Goal: Task Accomplishment & Management: Complete application form

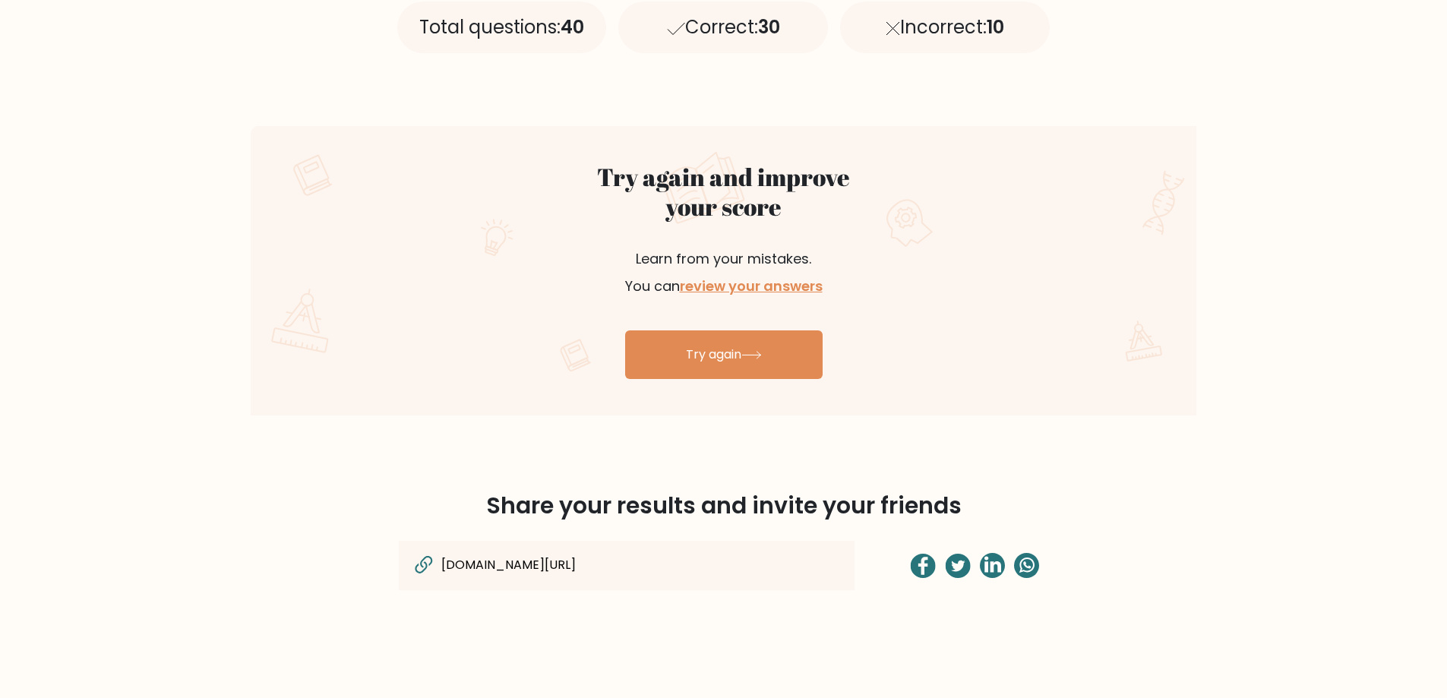
scroll to position [608, 0]
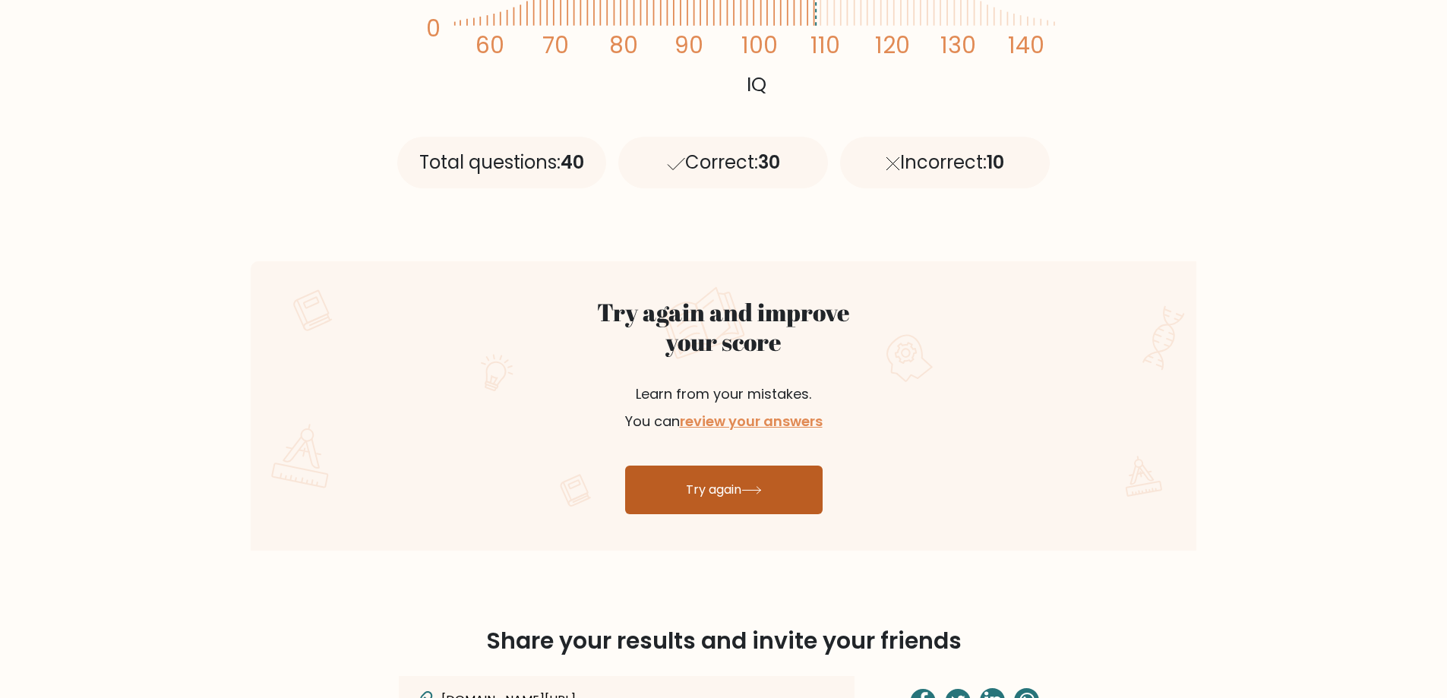
click at [761, 489] on icon at bounding box center [751, 490] width 21 height 8
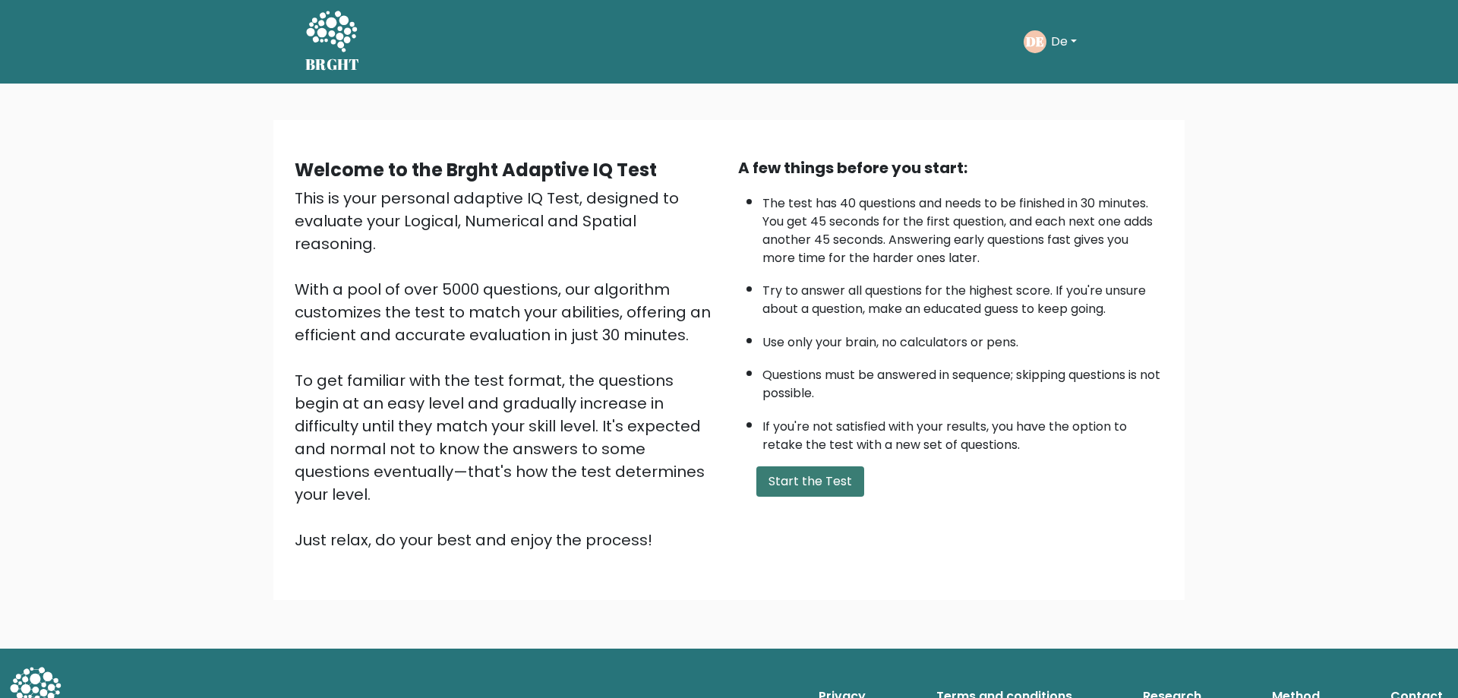
click at [801, 478] on button "Start the Test" at bounding box center [810, 481] width 108 height 30
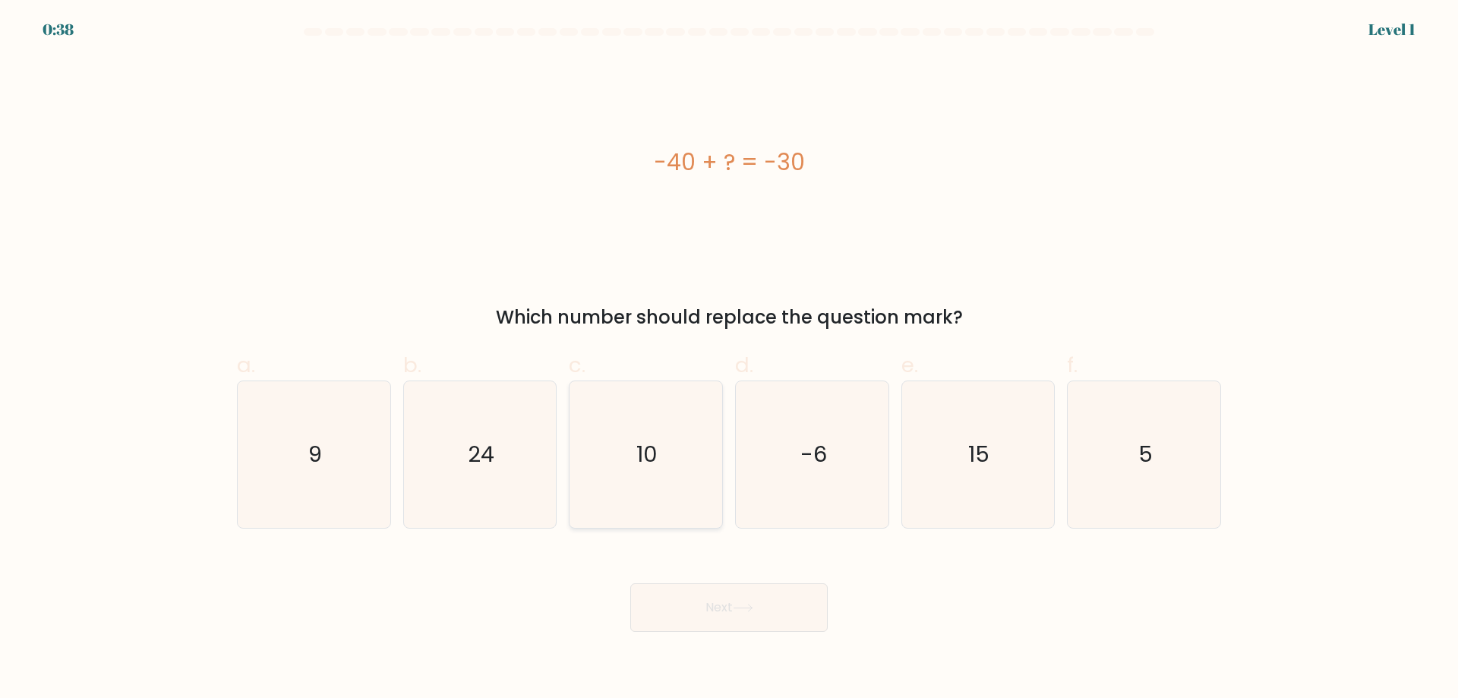
click at [652, 507] on icon "10" at bounding box center [646, 454] width 147 height 147
click at [729, 359] on input "c. 10" at bounding box center [729, 354] width 1 height 10
radio input "true"
click at [744, 621] on button "Next" at bounding box center [728, 607] width 197 height 49
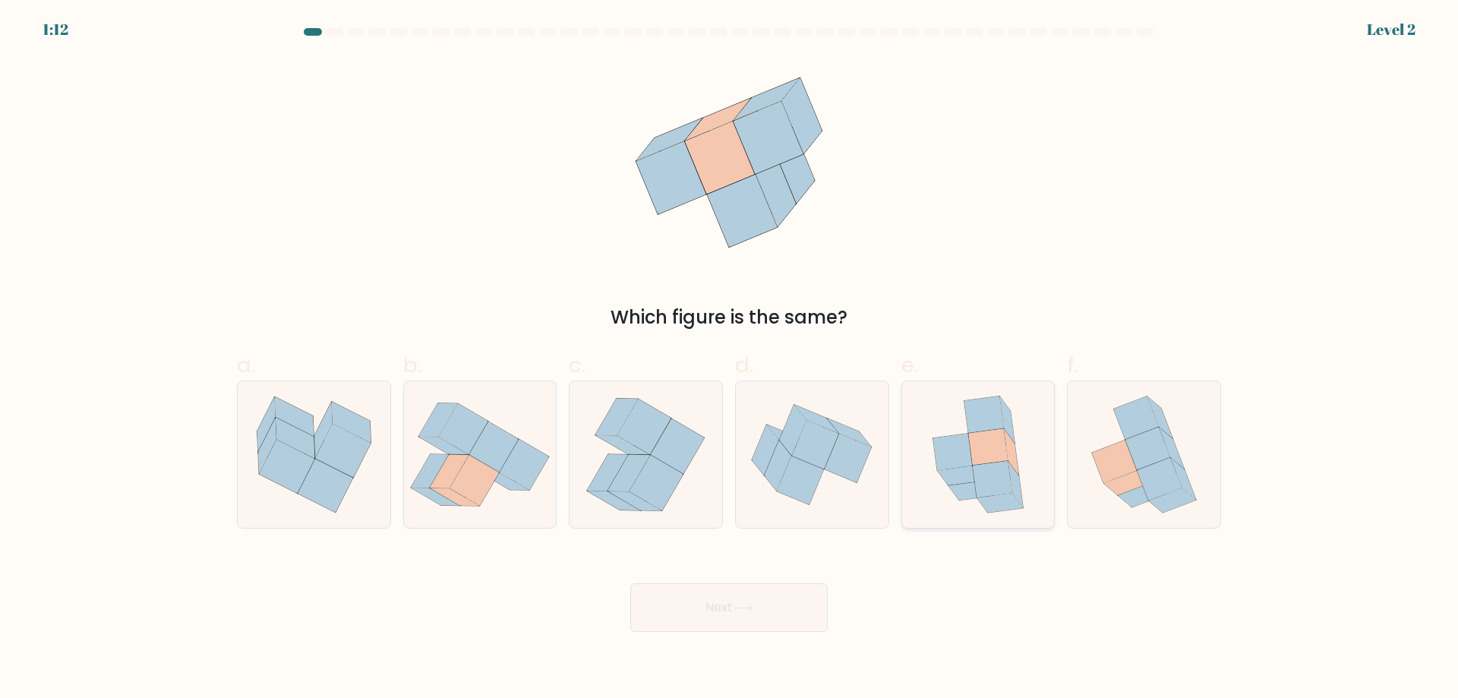
click at [1007, 444] on icon at bounding box center [1011, 452] width 14 height 46
click at [730, 359] on input "e." at bounding box center [729, 354] width 1 height 10
radio input "true"
click at [714, 618] on button "Next" at bounding box center [728, 607] width 197 height 49
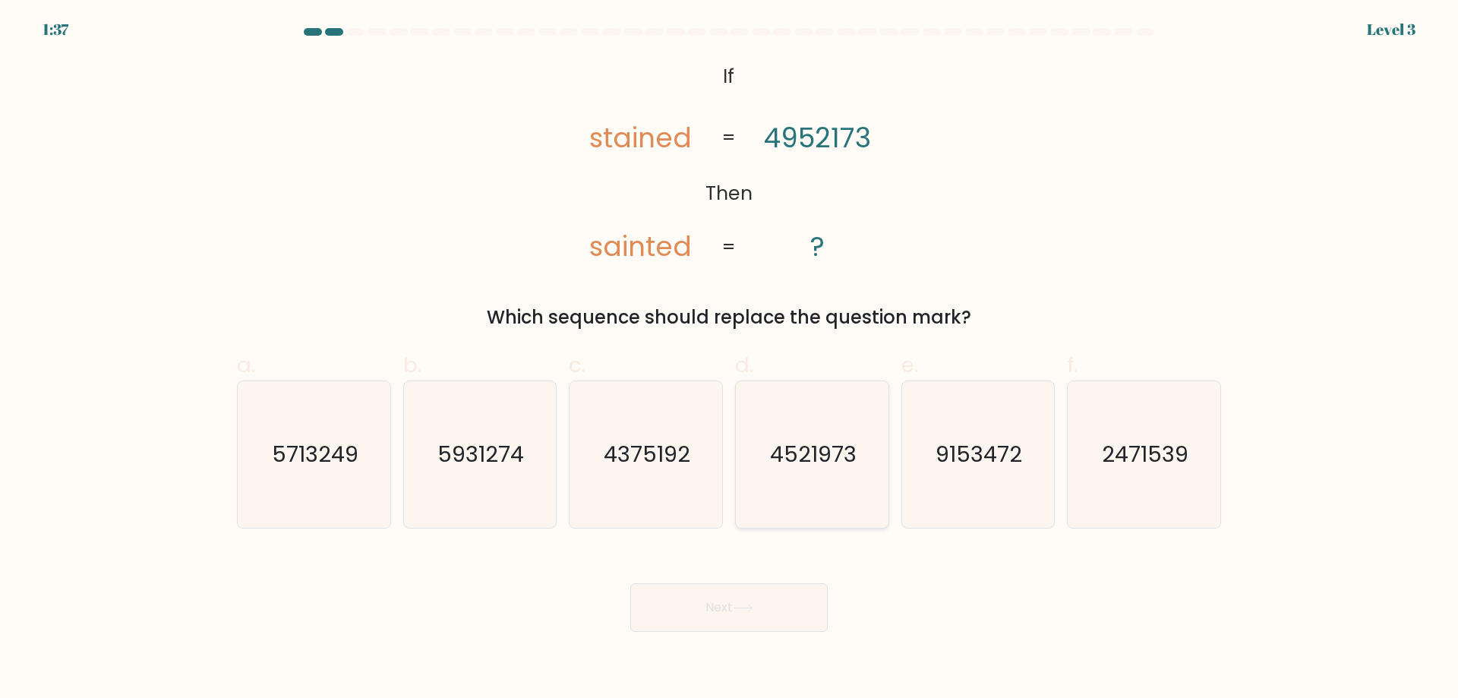
click at [790, 456] on text "4521973" at bounding box center [813, 454] width 87 height 30
click at [730, 359] on input "d. 4521973" at bounding box center [729, 354] width 1 height 10
radio input "true"
click at [743, 614] on button "Next" at bounding box center [728, 607] width 197 height 49
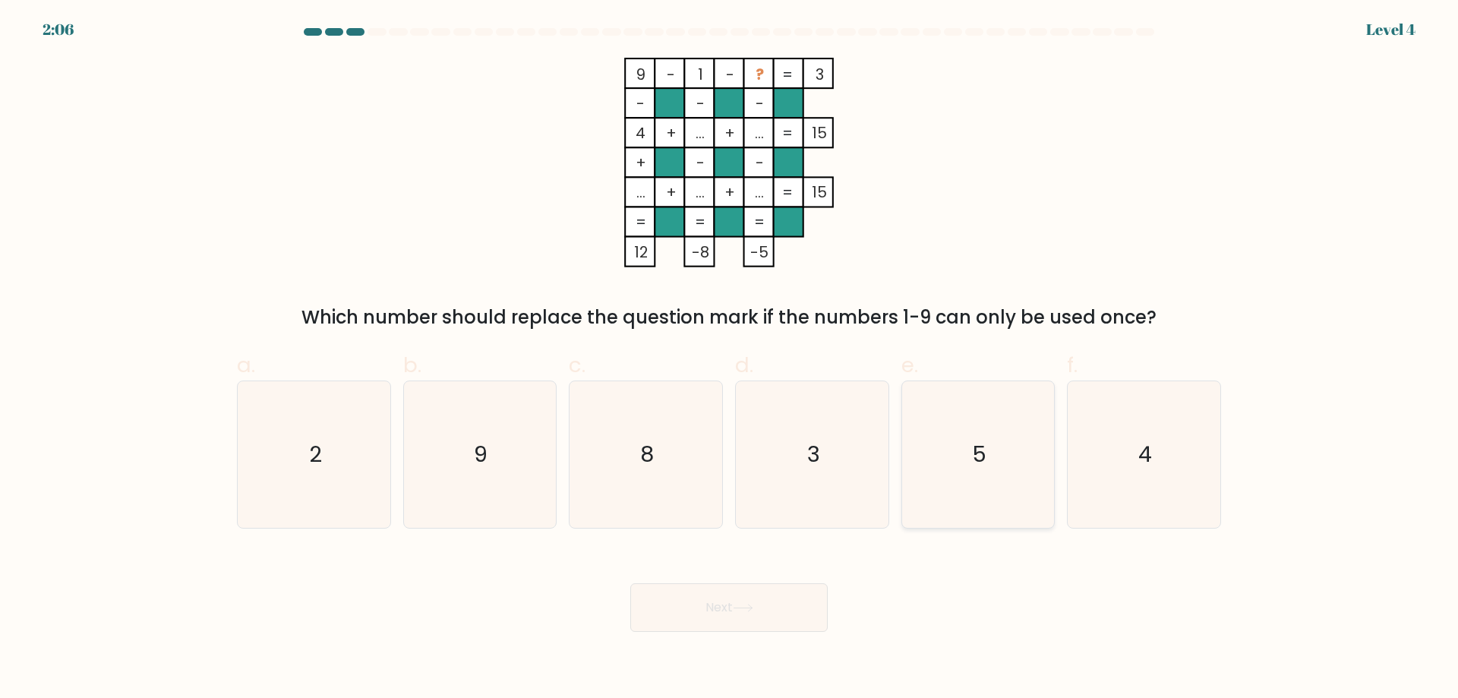
click at [1006, 472] on icon "5" at bounding box center [978, 454] width 147 height 147
click at [730, 359] on input "e. 5" at bounding box center [729, 354] width 1 height 10
radio input "true"
click at [781, 603] on button "Next" at bounding box center [728, 607] width 197 height 49
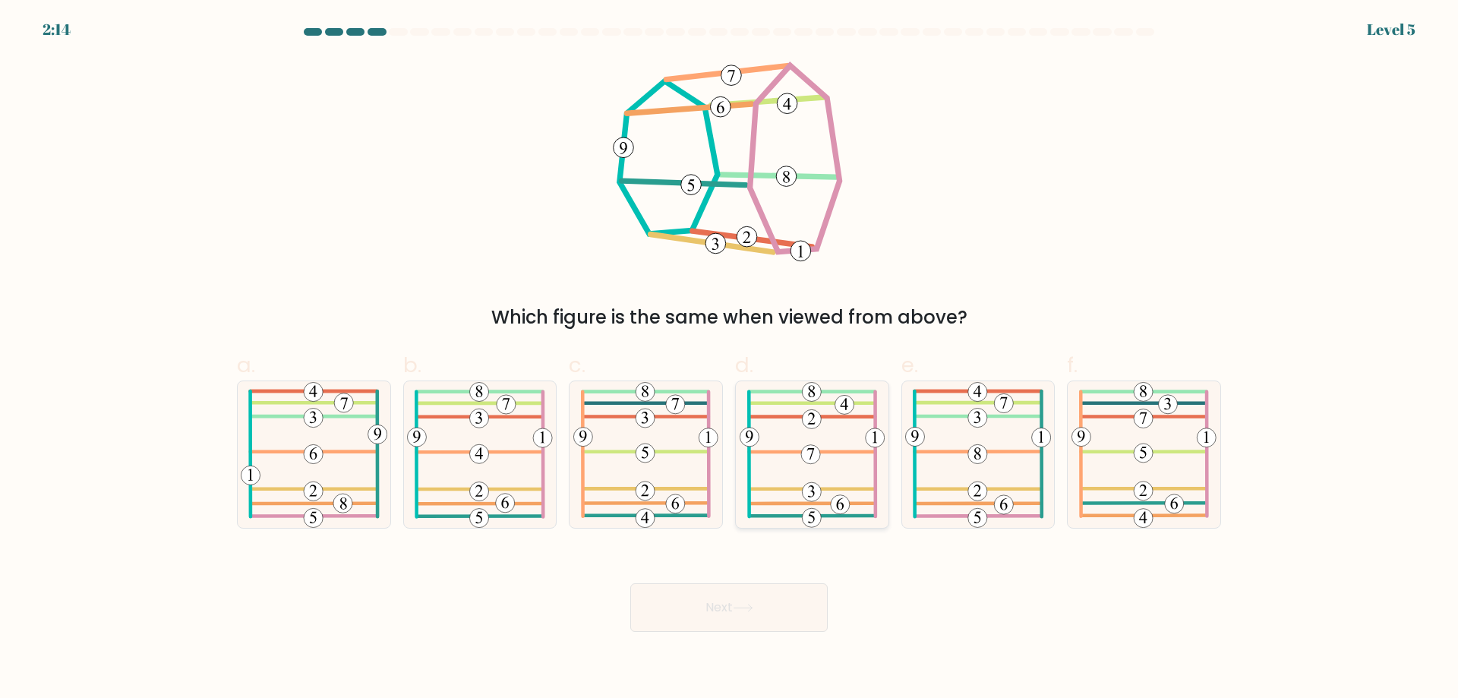
click at [832, 452] on 485 at bounding box center [812, 452] width 126 height 0
click at [730, 359] on input "d." at bounding box center [729, 354] width 1 height 10
radio input "true"
click at [757, 595] on button "Next" at bounding box center [728, 607] width 197 height 49
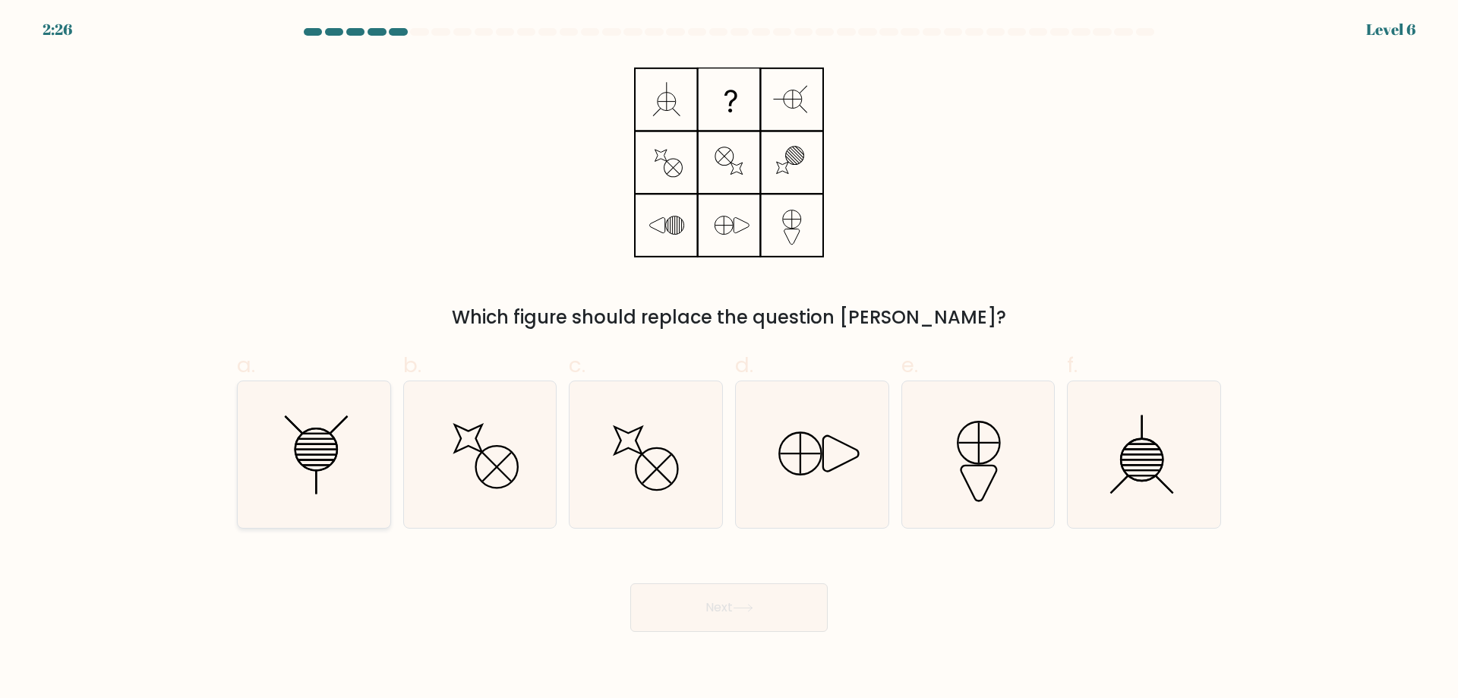
click at [282, 429] on icon at bounding box center [314, 454] width 147 height 147
click at [729, 359] on input "a." at bounding box center [729, 354] width 1 height 10
radio input "true"
click at [758, 612] on button "Next" at bounding box center [728, 607] width 197 height 49
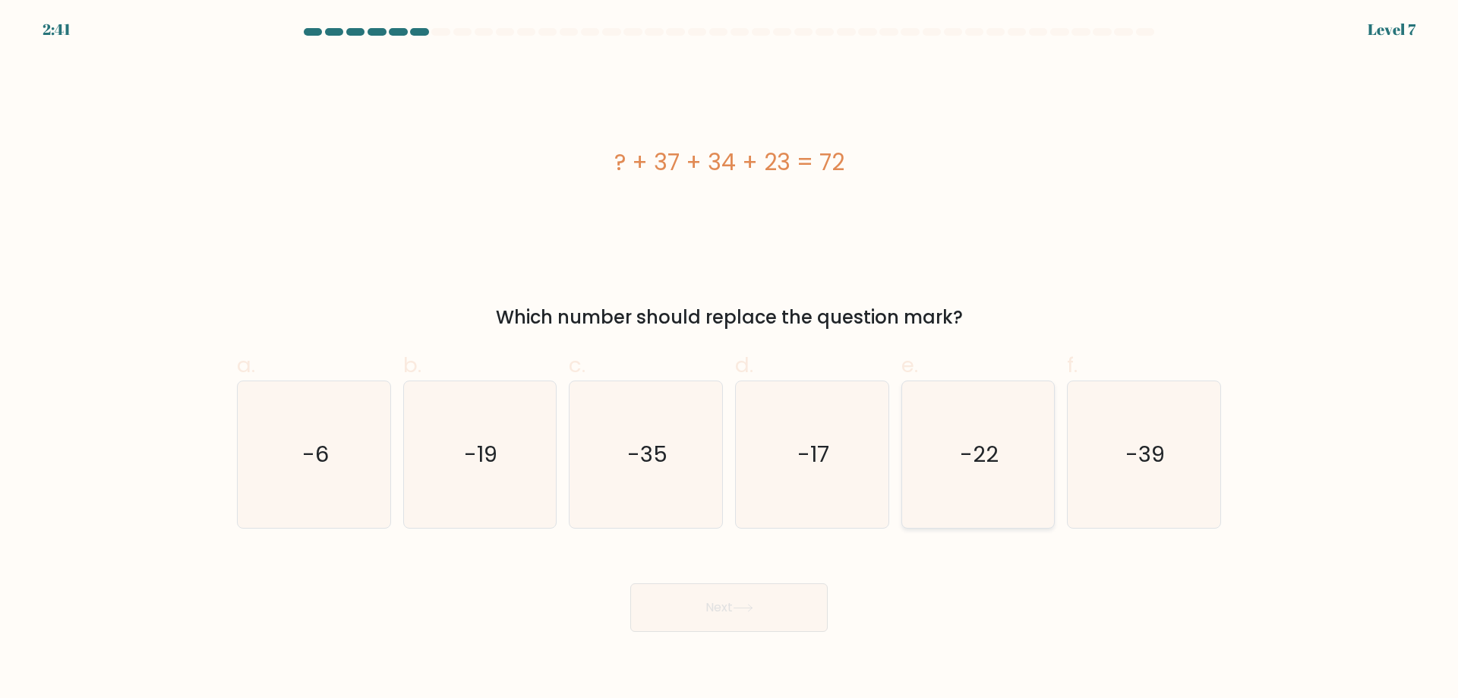
click at [1024, 415] on icon "-22" at bounding box center [978, 454] width 147 height 147
click at [730, 359] on input "e. -22" at bounding box center [729, 354] width 1 height 10
radio input "true"
click at [743, 599] on button "Next" at bounding box center [728, 607] width 197 height 49
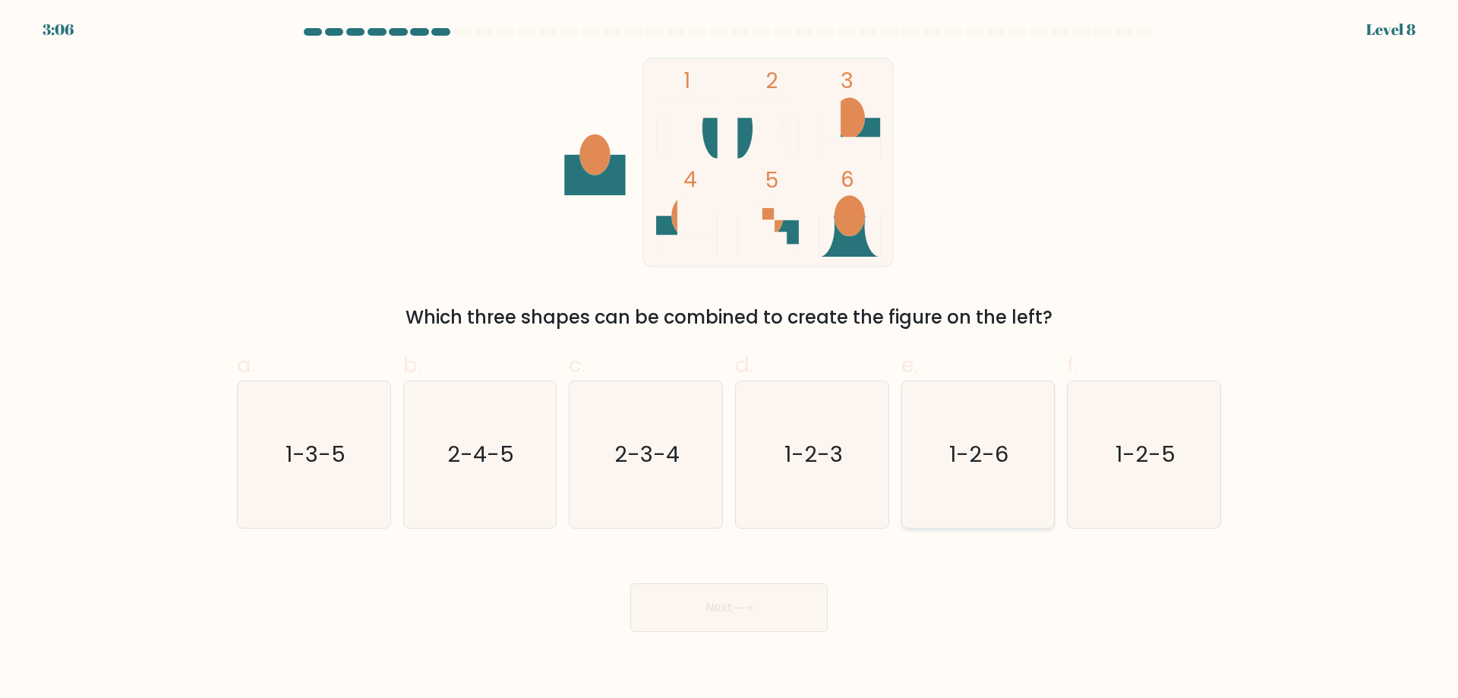
click at [1022, 456] on icon "1-2-6" at bounding box center [978, 454] width 147 height 147
click at [730, 359] on input "e. 1-2-6" at bounding box center [729, 354] width 1 height 10
radio input "true"
click at [741, 594] on button "Next" at bounding box center [728, 607] width 197 height 49
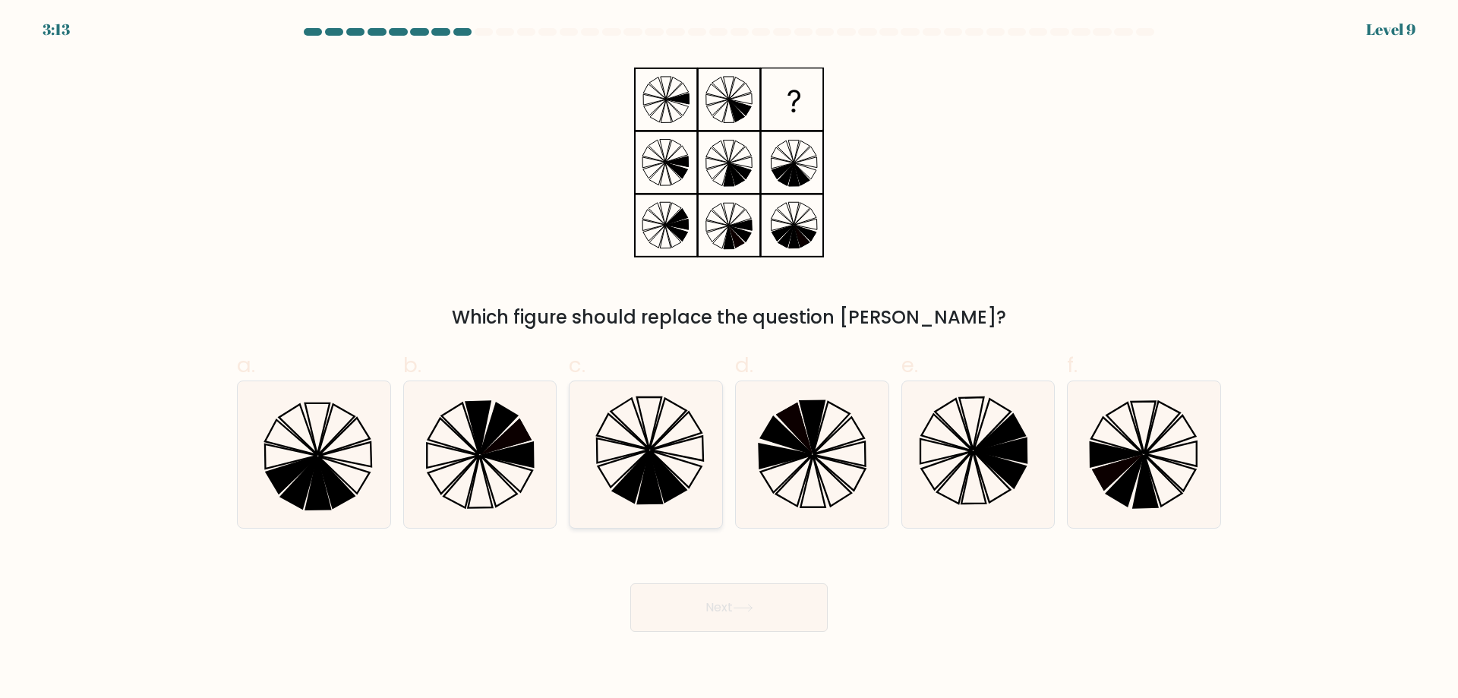
click at [673, 498] on icon at bounding box center [668, 476] width 36 height 51
click at [729, 359] on input "c." at bounding box center [729, 354] width 1 height 10
radio input "true"
click at [769, 617] on button "Next" at bounding box center [728, 607] width 197 height 49
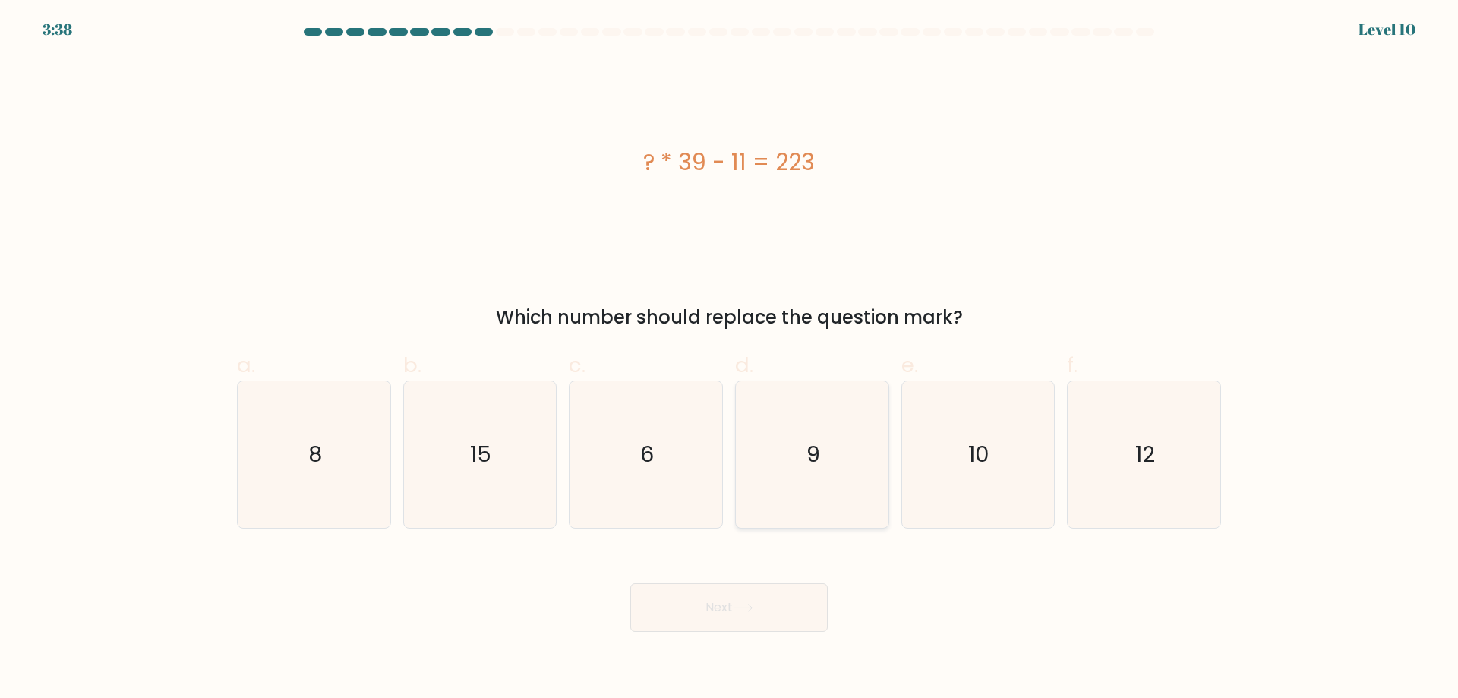
click at [854, 447] on icon "9" at bounding box center [812, 454] width 147 height 147
click at [730, 359] on input "d. 9" at bounding box center [729, 354] width 1 height 10
radio input "true"
click at [643, 450] on text "6" at bounding box center [648, 454] width 14 height 30
click at [729, 359] on input "c. 6" at bounding box center [729, 354] width 1 height 10
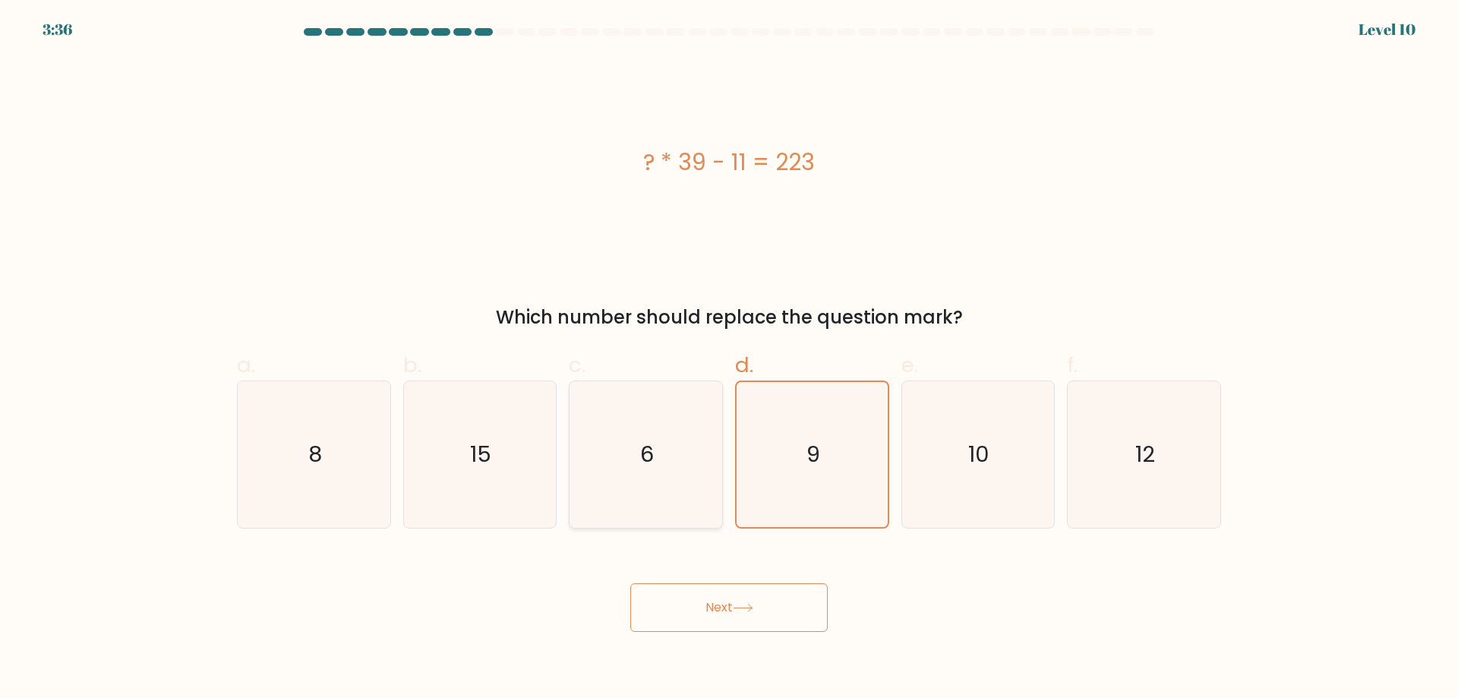
radio input "true"
click at [772, 628] on button "Next" at bounding box center [728, 607] width 197 height 49
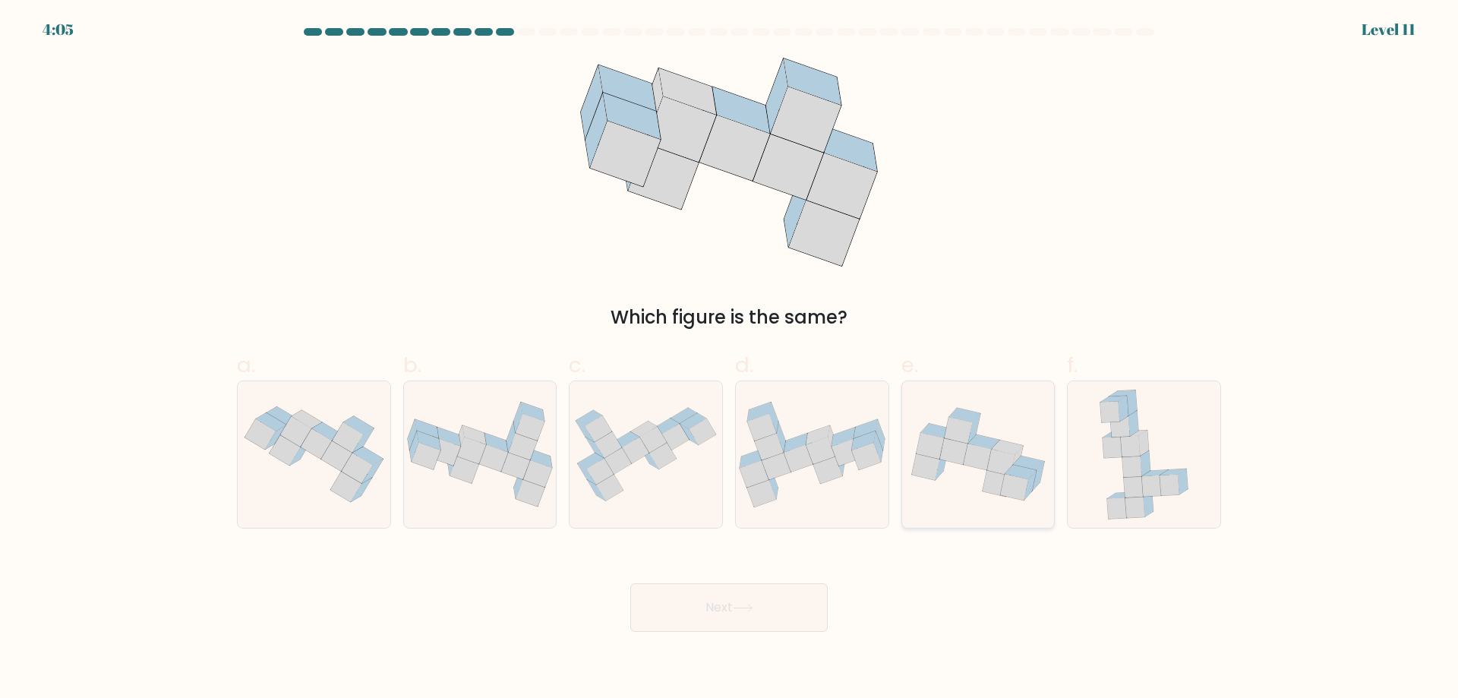
click at [993, 457] on icon at bounding box center [1001, 463] width 28 height 27
click at [730, 359] on input "e." at bounding box center [729, 354] width 1 height 10
radio input "true"
click at [302, 463] on icon at bounding box center [314, 454] width 153 height 114
click at [729, 359] on input "a." at bounding box center [729, 354] width 1 height 10
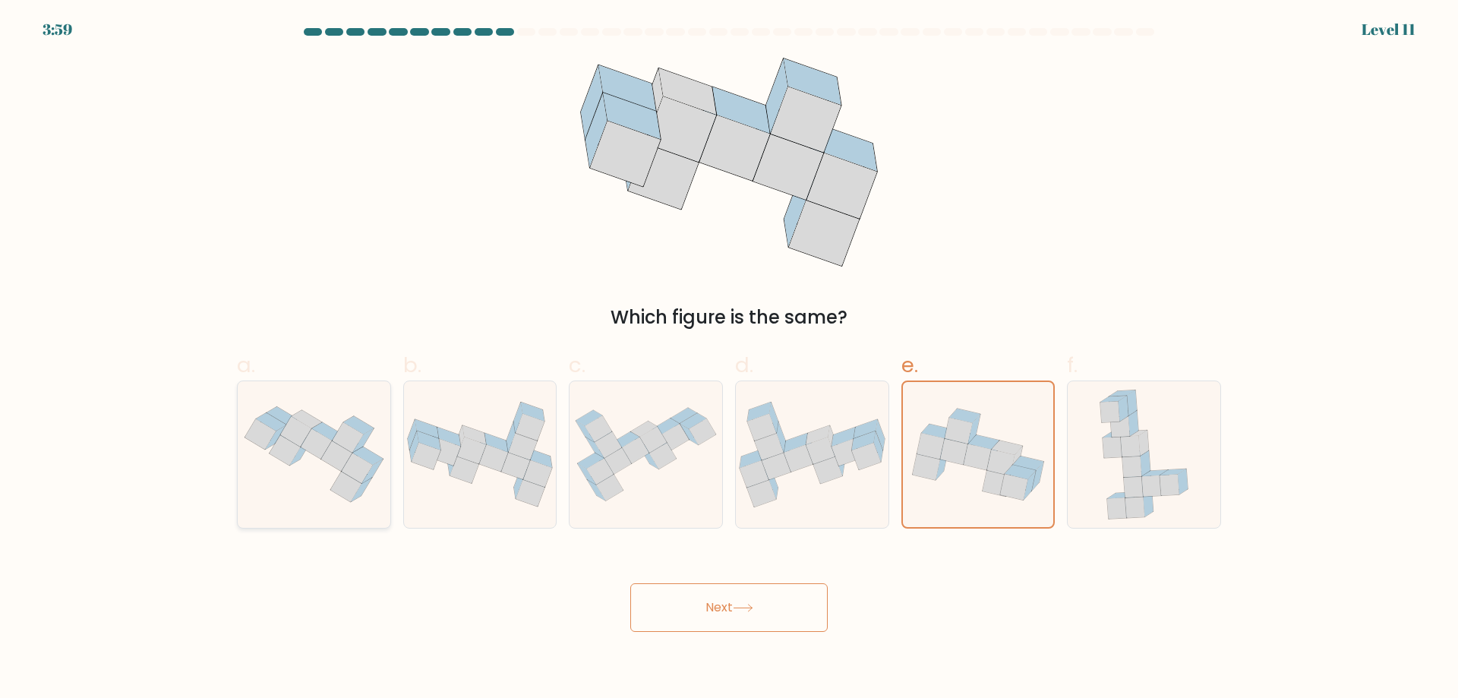
radio input "true"
click at [998, 485] on icon at bounding box center [997, 484] width 28 height 27
click at [730, 359] on input "e." at bounding box center [729, 354] width 1 height 10
radio input "true"
click at [734, 606] on button "Next" at bounding box center [728, 607] width 197 height 49
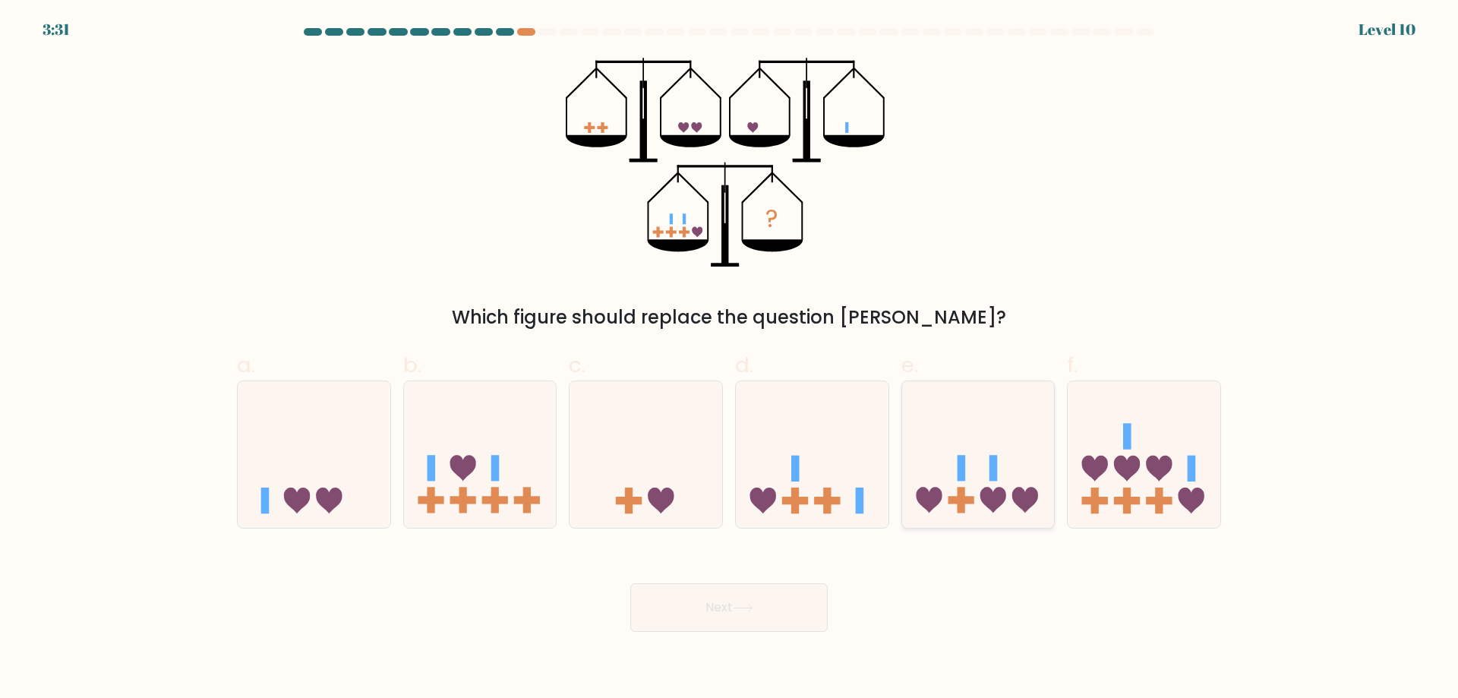
click at [983, 506] on icon at bounding box center [978, 454] width 153 height 126
click at [730, 359] on input "e." at bounding box center [729, 354] width 1 height 10
radio input "true"
click at [784, 611] on button "Next" at bounding box center [728, 607] width 197 height 49
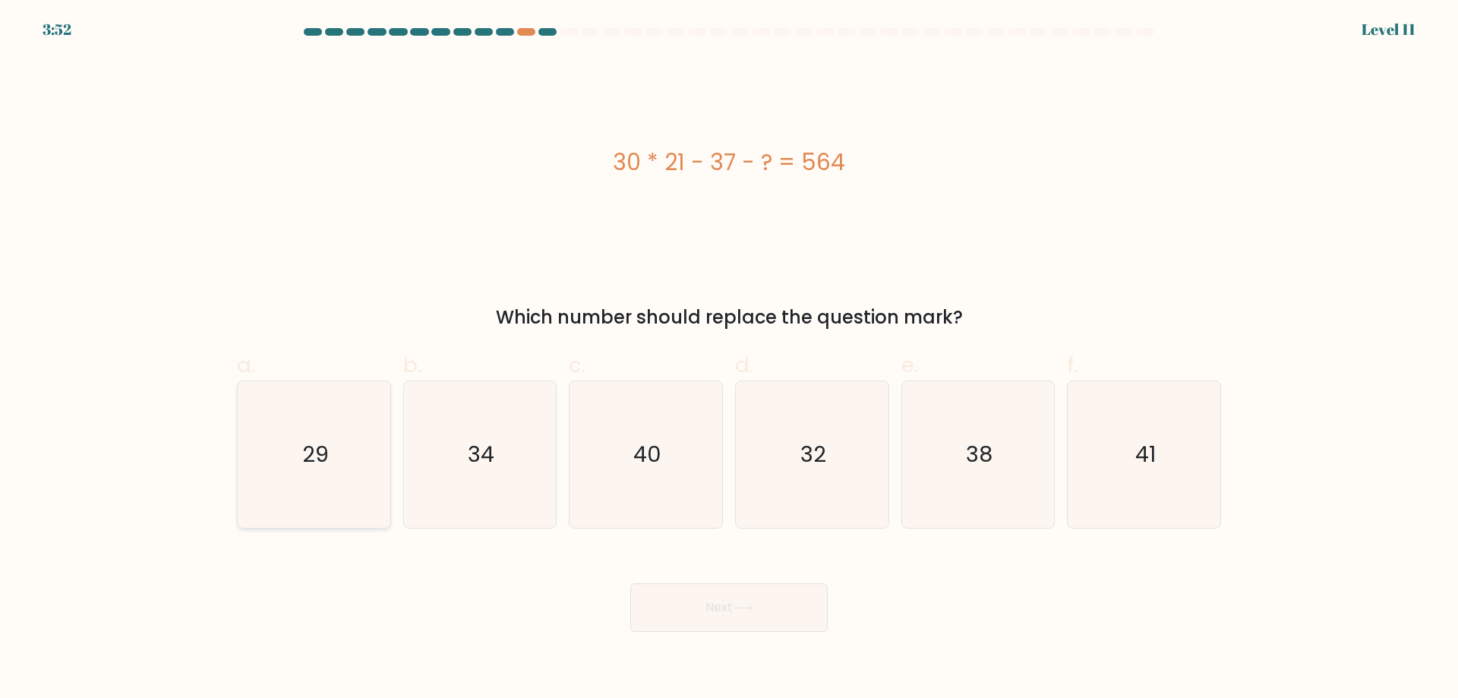
click at [305, 459] on text "29" at bounding box center [315, 454] width 27 height 30
click at [729, 359] on input "a. 29" at bounding box center [729, 354] width 1 height 10
radio input "true"
click at [775, 611] on button "Next" at bounding box center [728, 607] width 197 height 49
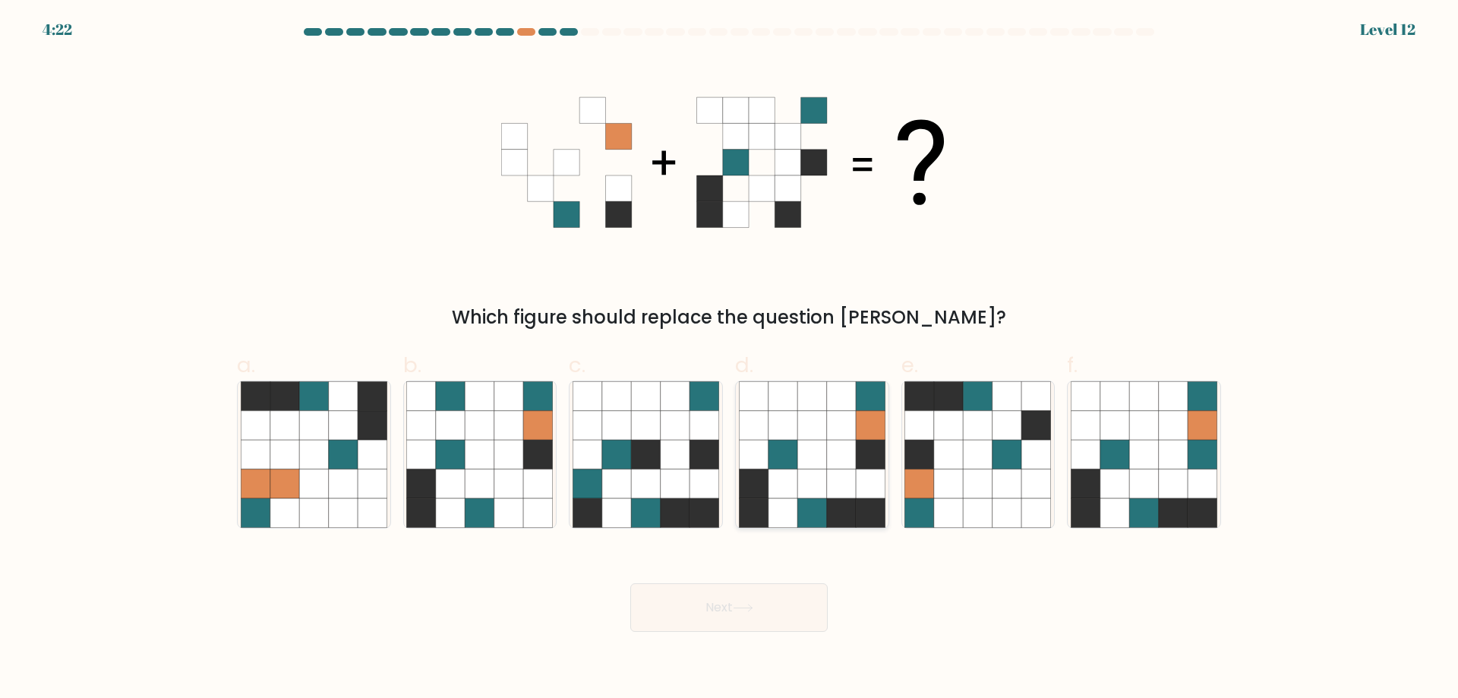
click at [869, 507] on icon at bounding box center [870, 512] width 29 height 29
click at [730, 359] on input "d." at bounding box center [729, 354] width 1 height 10
radio input "true"
click at [753, 605] on icon at bounding box center [743, 608] width 21 height 8
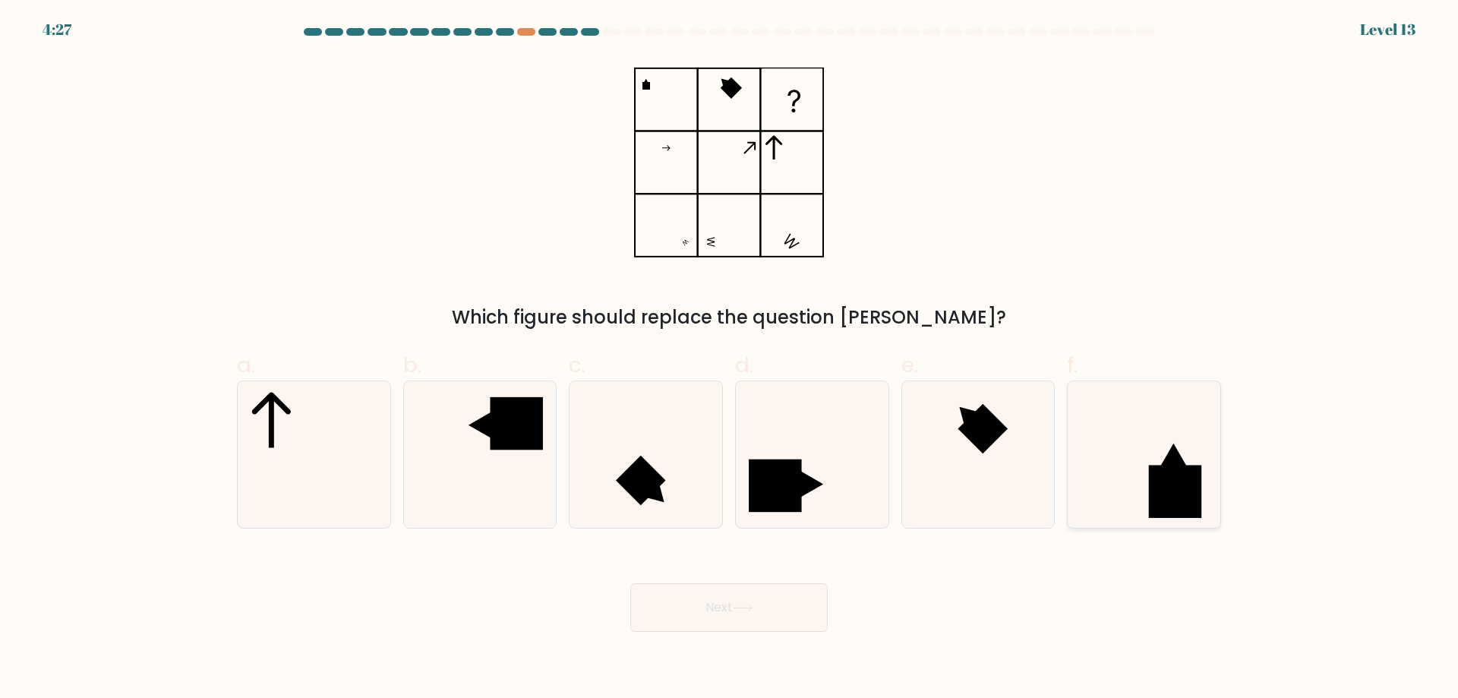
click at [1191, 478] on rect at bounding box center [1175, 491] width 52 height 52
click at [730, 359] on input "f." at bounding box center [729, 354] width 1 height 10
radio input "true"
click at [782, 608] on button "Next" at bounding box center [728, 607] width 197 height 49
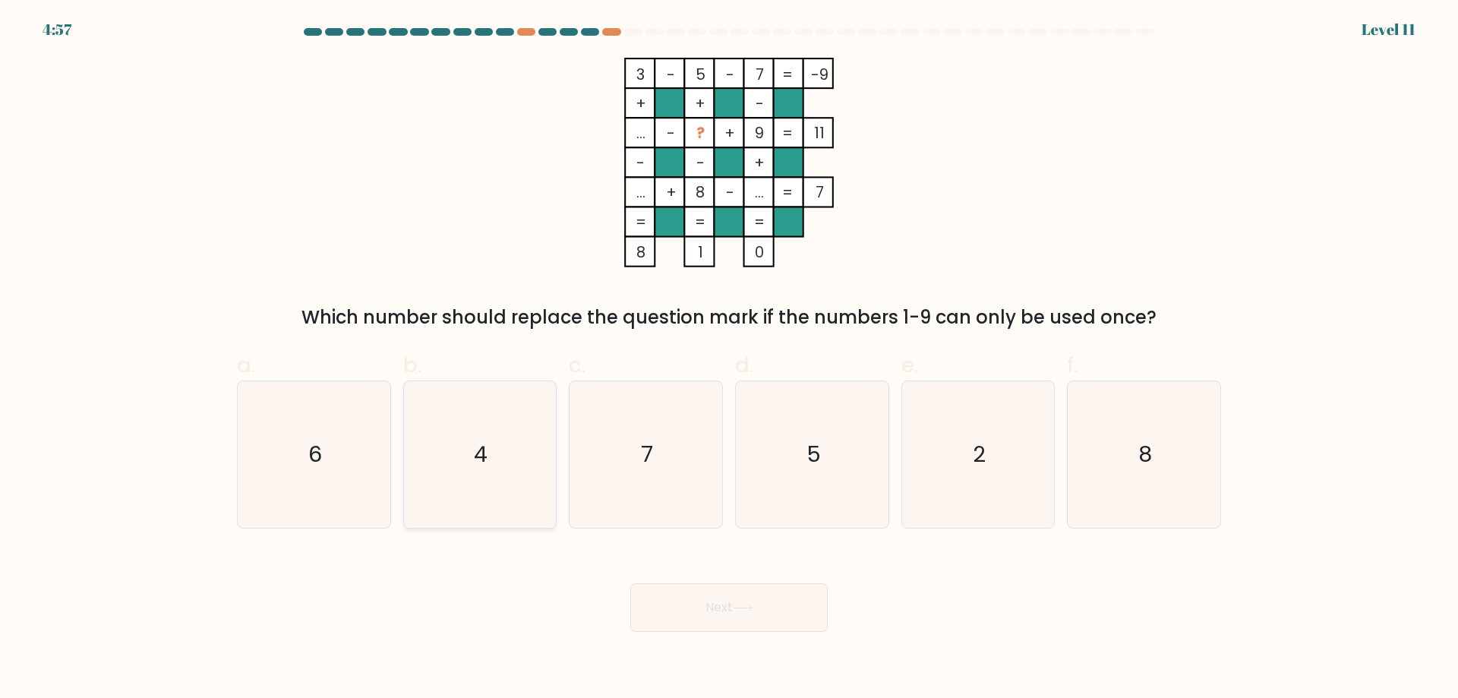
drag, startPoint x: 516, startPoint y: 512, endPoint x: 526, endPoint y: 515, distance: 11.1
click at [523, 513] on icon "4" at bounding box center [479, 454] width 147 height 147
click at [729, 359] on input "b. 4" at bounding box center [729, 354] width 1 height 10
radio input "true"
click at [783, 614] on button "Next" at bounding box center [728, 607] width 197 height 49
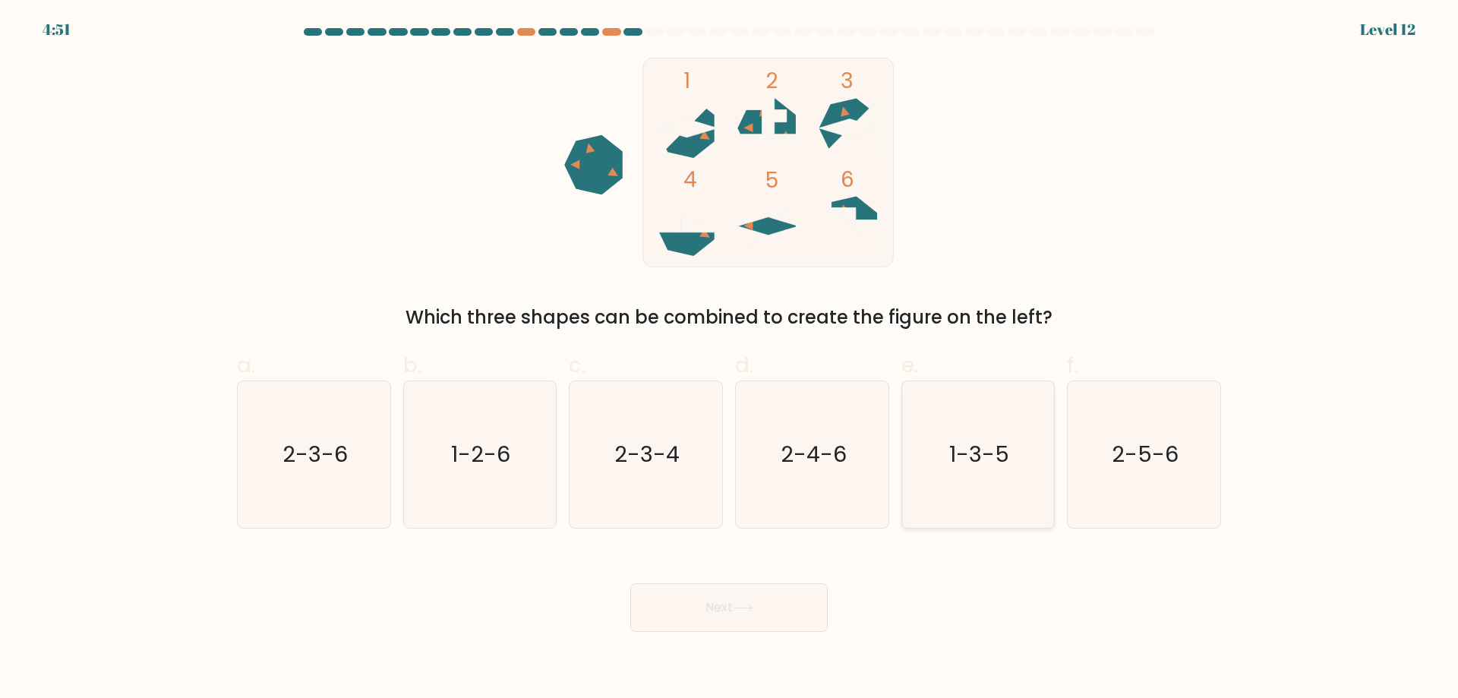
click at [996, 469] on text "1-3-5" at bounding box center [979, 454] width 60 height 30
click at [730, 359] on input "e. 1-3-5" at bounding box center [729, 354] width 1 height 10
radio input "true"
click at [712, 608] on button "Next" at bounding box center [728, 607] width 197 height 49
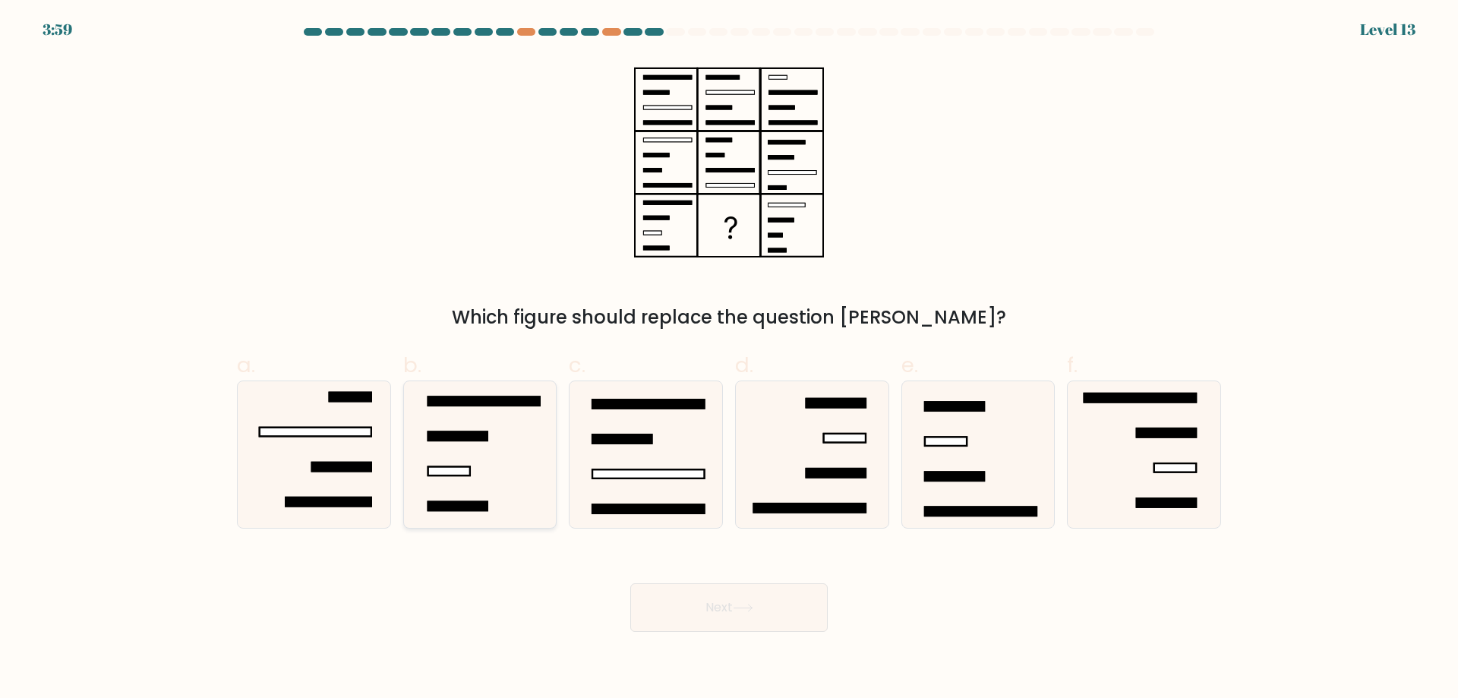
click at [518, 498] on icon at bounding box center [479, 454] width 147 height 147
click at [729, 359] on input "b." at bounding box center [729, 354] width 1 height 10
radio input "true"
click at [789, 613] on button "Next" at bounding box center [728, 607] width 197 height 49
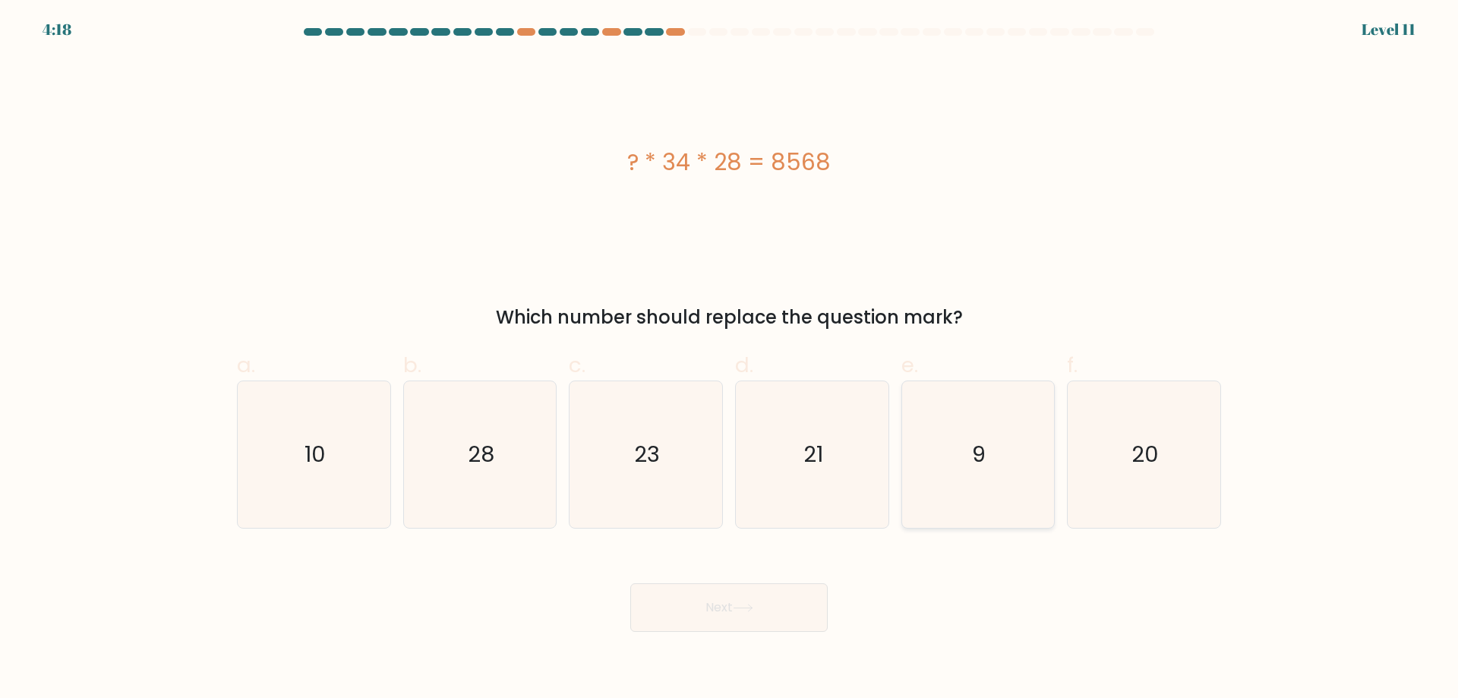
click at [995, 432] on icon "9" at bounding box center [978, 454] width 147 height 147
click at [730, 359] on input "e. 9" at bounding box center [729, 354] width 1 height 10
radio input "true"
click at [797, 592] on button "Next" at bounding box center [728, 607] width 197 height 49
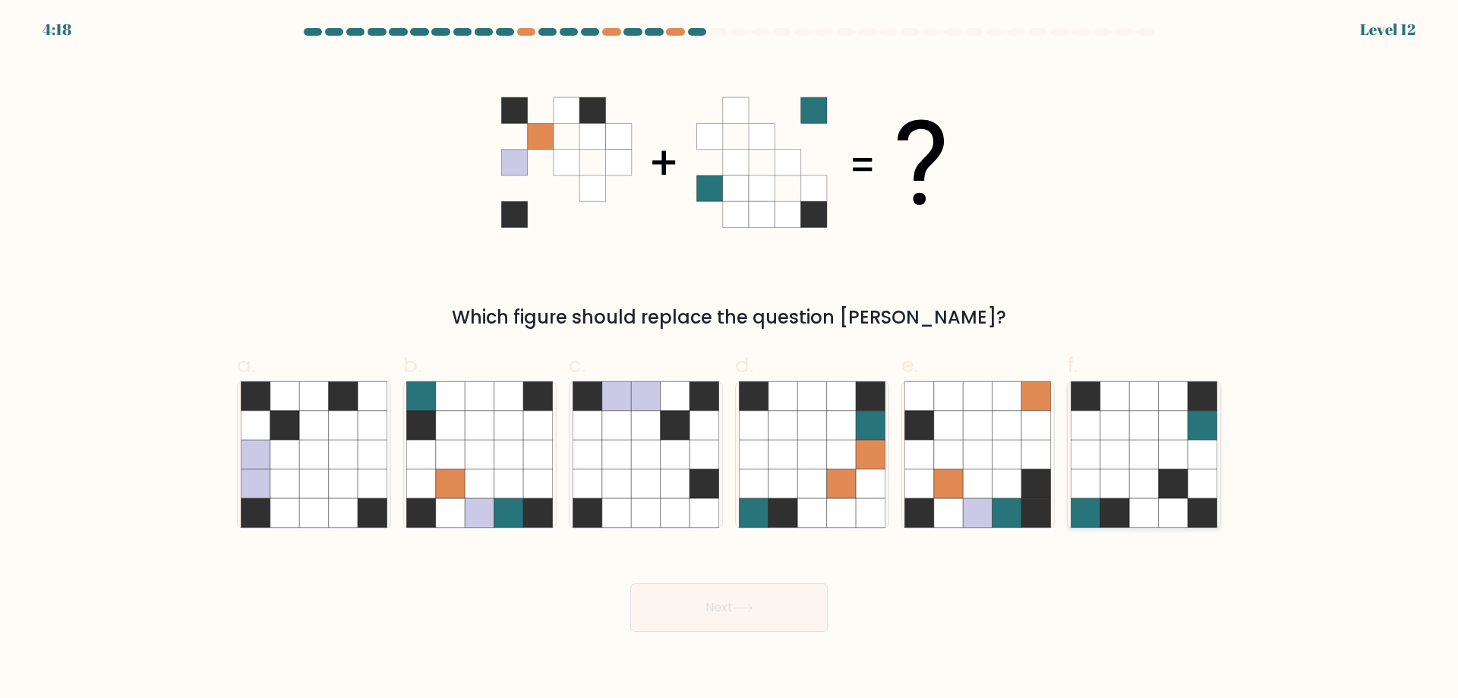
click at [1085, 519] on icon at bounding box center [1085, 512] width 29 height 29
click at [730, 359] on input "f." at bounding box center [729, 354] width 1 height 10
radio input "true"
drag, startPoint x: 517, startPoint y: 479, endPoint x: 526, endPoint y: 491, distance: 14.7
click at [518, 479] on icon at bounding box center [508, 483] width 29 height 29
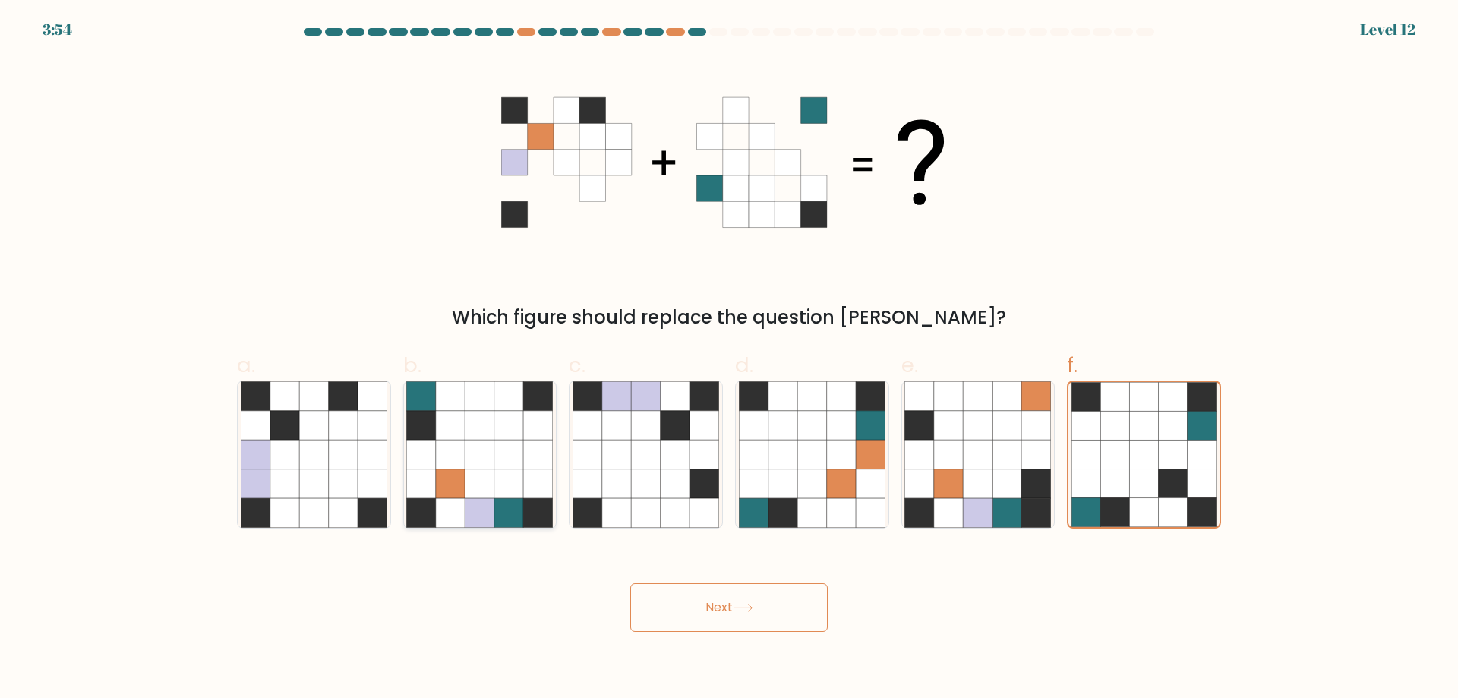
click at [729, 359] on input "b." at bounding box center [729, 354] width 1 height 10
radio input "true"
click at [756, 599] on button "Next" at bounding box center [728, 607] width 197 height 49
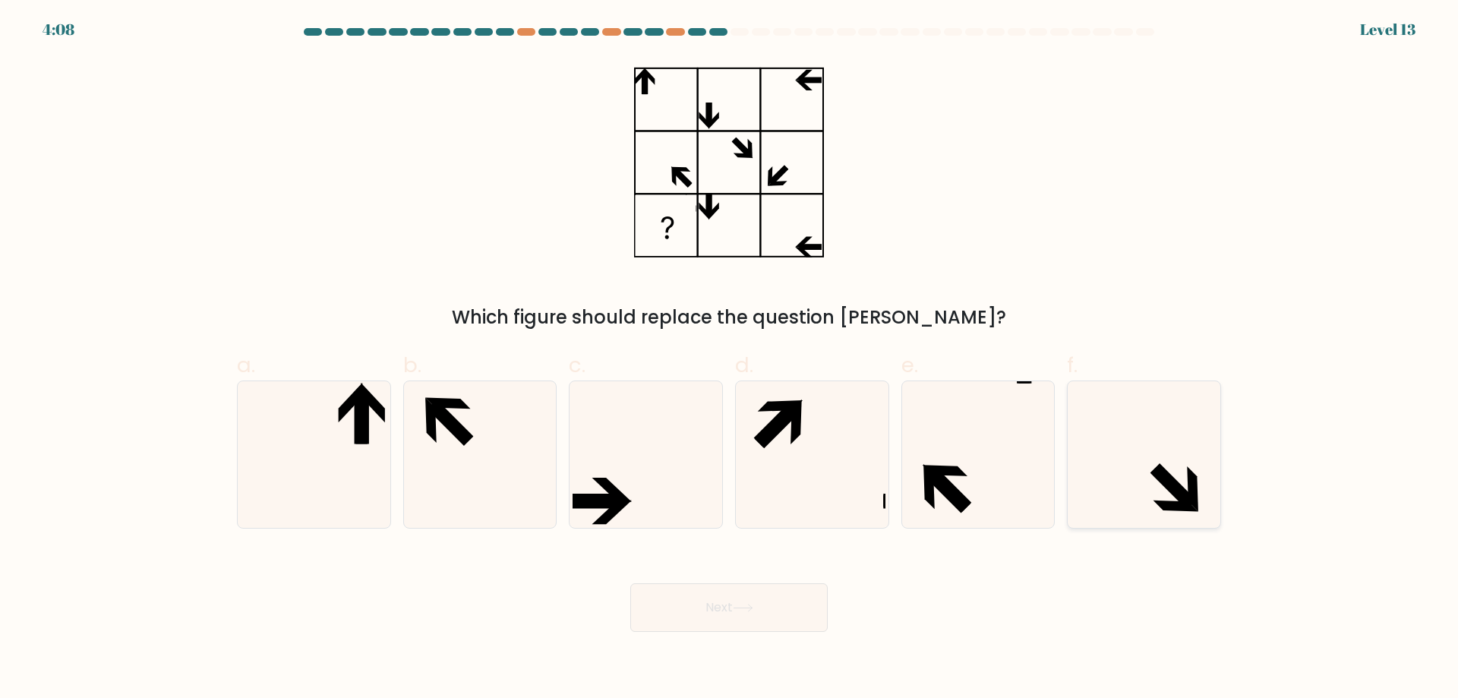
click at [1170, 487] on icon at bounding box center [1174, 486] width 46 height 46
click at [730, 359] on input "f." at bounding box center [729, 354] width 1 height 10
radio input "true"
click at [694, 598] on button "Next" at bounding box center [728, 607] width 197 height 49
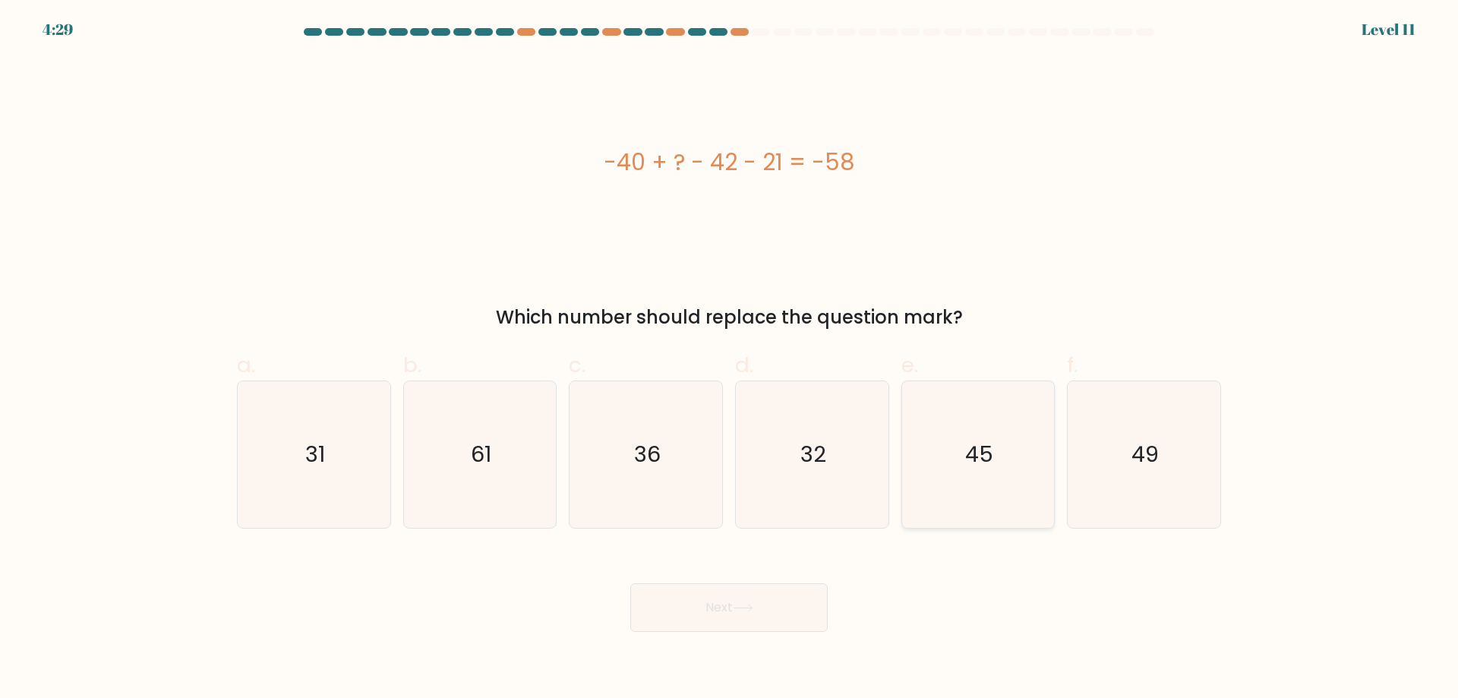
drag, startPoint x: 990, startPoint y: 453, endPoint x: 991, endPoint y: 461, distance: 7.7
click at [991, 453] on text "45" at bounding box center [979, 454] width 28 height 30
click at [730, 359] on input "e. 45" at bounding box center [729, 354] width 1 height 10
radio input "true"
click at [774, 611] on button "Next" at bounding box center [728, 607] width 197 height 49
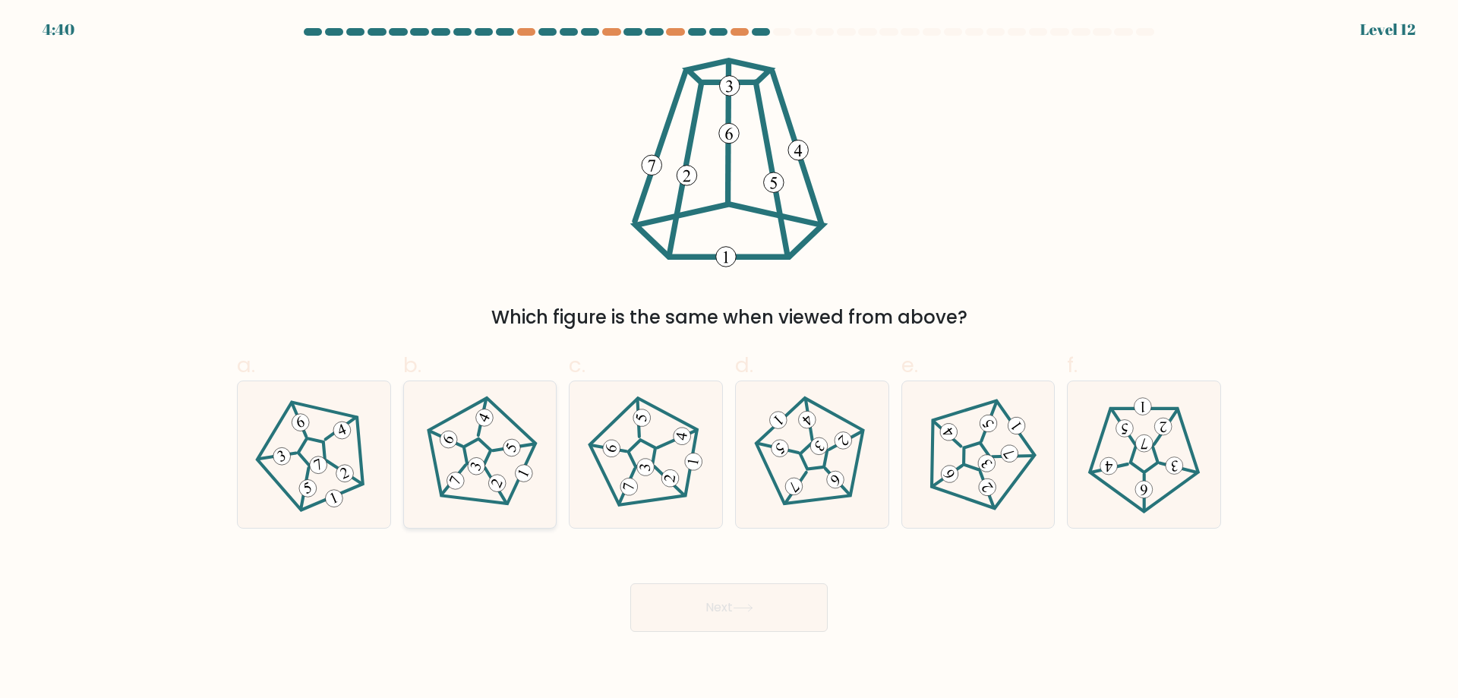
click at [532, 461] on icon at bounding box center [480, 454] width 117 height 117
click at [729, 359] on input "b." at bounding box center [729, 354] width 1 height 10
radio input "true"
click at [747, 608] on icon at bounding box center [743, 608] width 21 height 8
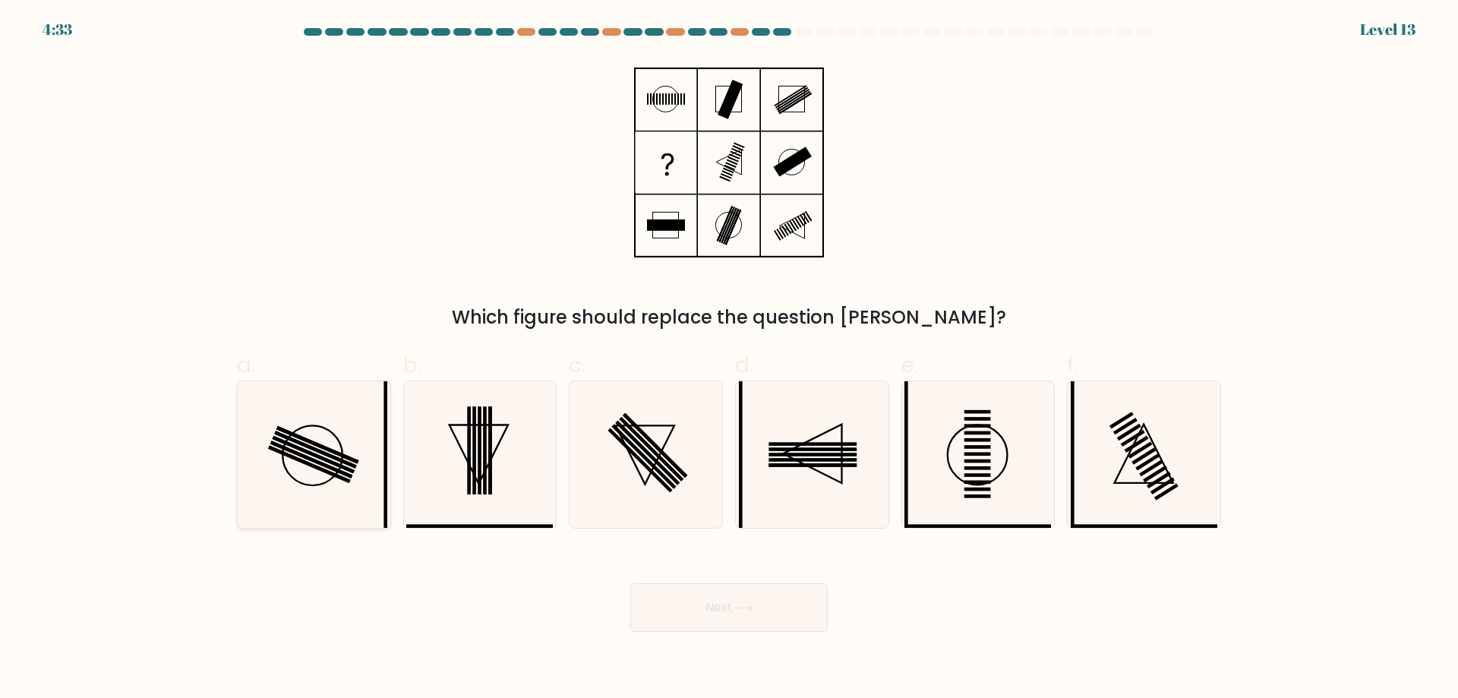
click at [381, 482] on icon at bounding box center [314, 454] width 147 height 147
click at [729, 359] on input "a." at bounding box center [729, 354] width 1 height 10
radio input "true"
click at [724, 605] on button "Next" at bounding box center [728, 607] width 197 height 49
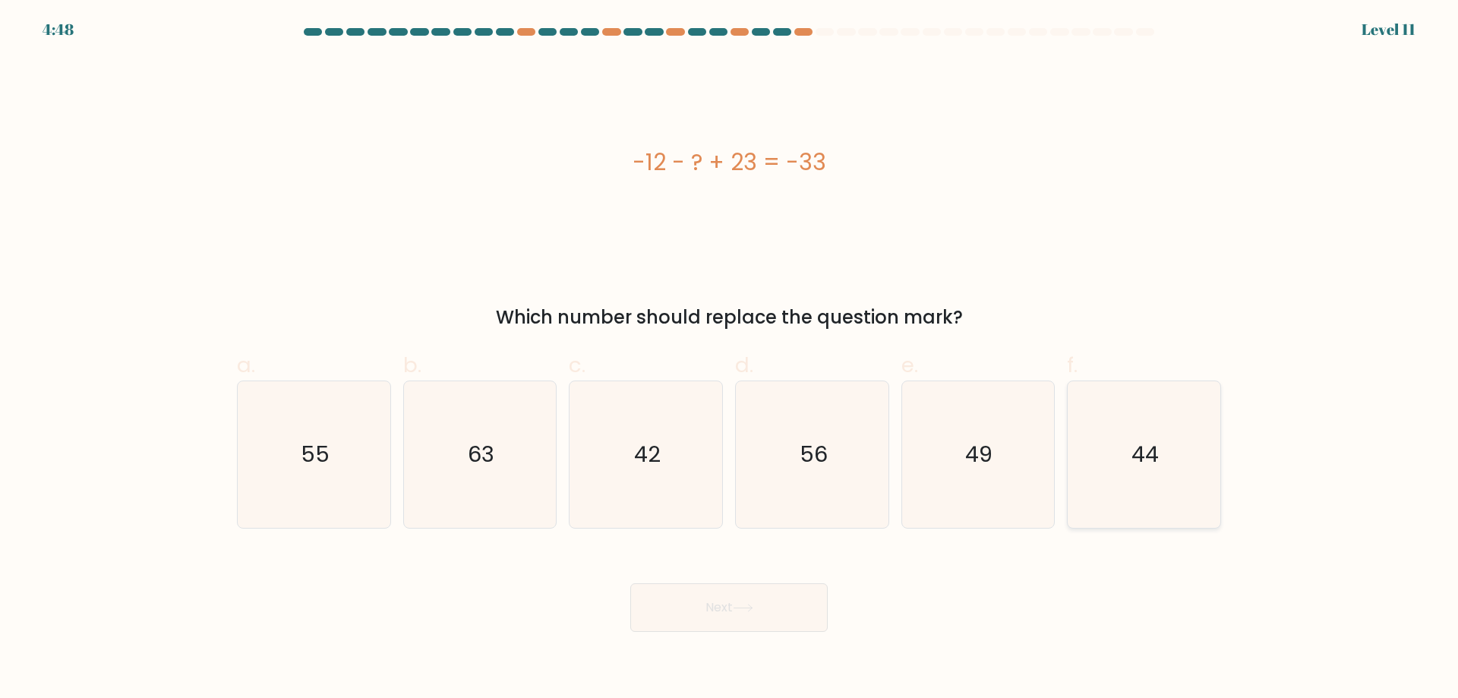
click at [1123, 483] on icon "44" at bounding box center [1144, 454] width 147 height 147
click at [730, 359] on input "f. 44" at bounding box center [729, 354] width 1 height 10
radio input "true"
click at [812, 611] on button "Next" at bounding box center [728, 607] width 197 height 49
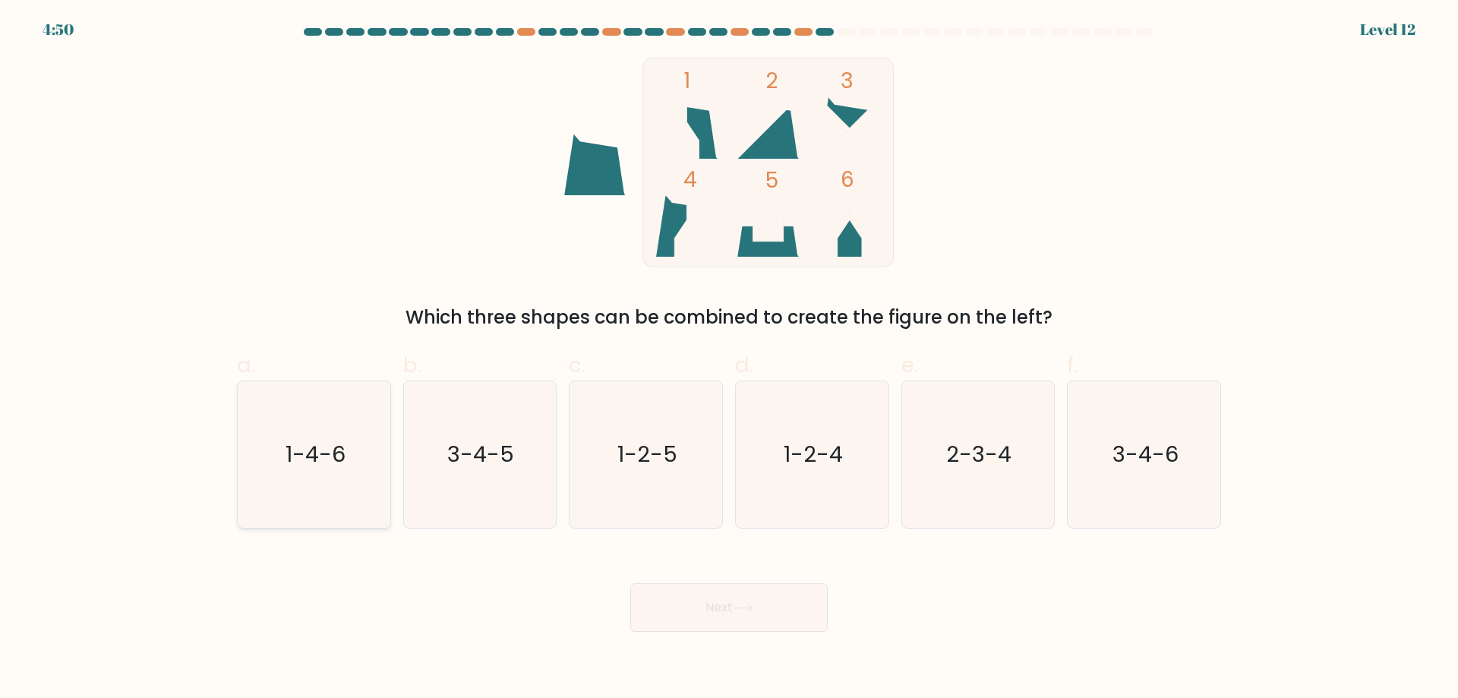
click at [314, 488] on icon "1-4-6" at bounding box center [314, 454] width 147 height 147
click at [729, 359] on input "a. 1-4-6" at bounding box center [729, 354] width 1 height 10
radio input "true"
click at [785, 594] on button "Next" at bounding box center [728, 607] width 197 height 49
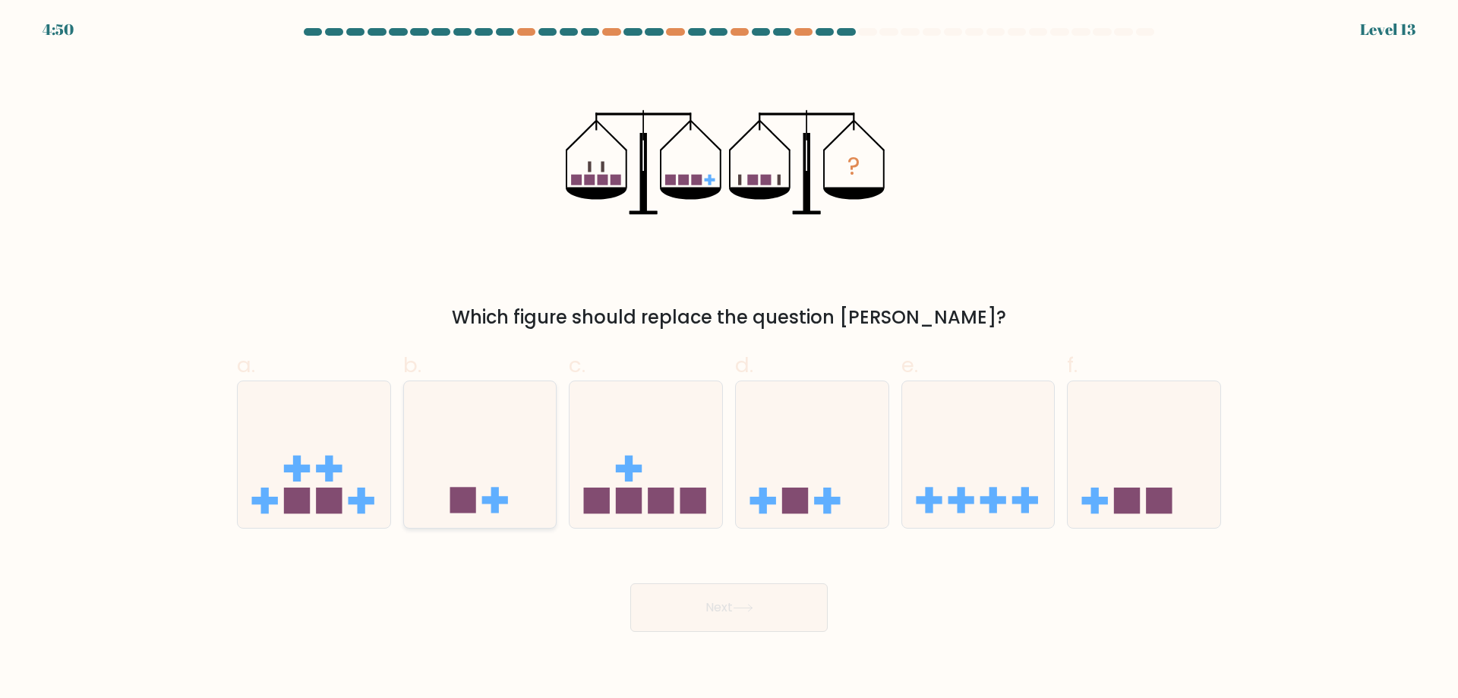
click at [456, 444] on icon at bounding box center [480, 454] width 153 height 126
click at [729, 359] on input "b." at bounding box center [729, 354] width 1 height 10
radio input "true"
click at [780, 599] on button "Next" at bounding box center [728, 607] width 197 height 49
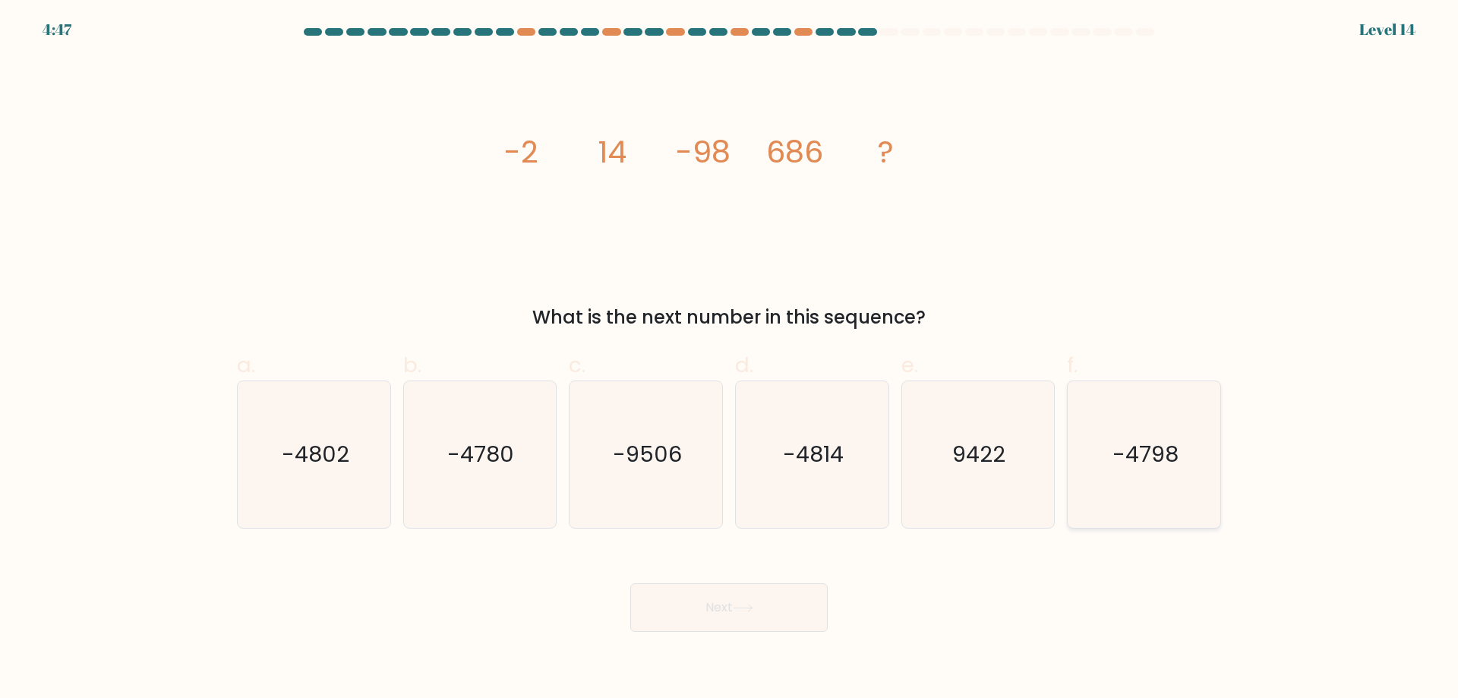
drag, startPoint x: 1192, startPoint y: 449, endPoint x: 1198, endPoint y: 456, distance: 8.7
click at [1193, 450] on icon "-4798" at bounding box center [1144, 454] width 147 height 147
click at [730, 359] on input "f. -4798" at bounding box center [729, 354] width 1 height 10
radio input "true"
click at [731, 616] on button "Next" at bounding box center [728, 607] width 197 height 49
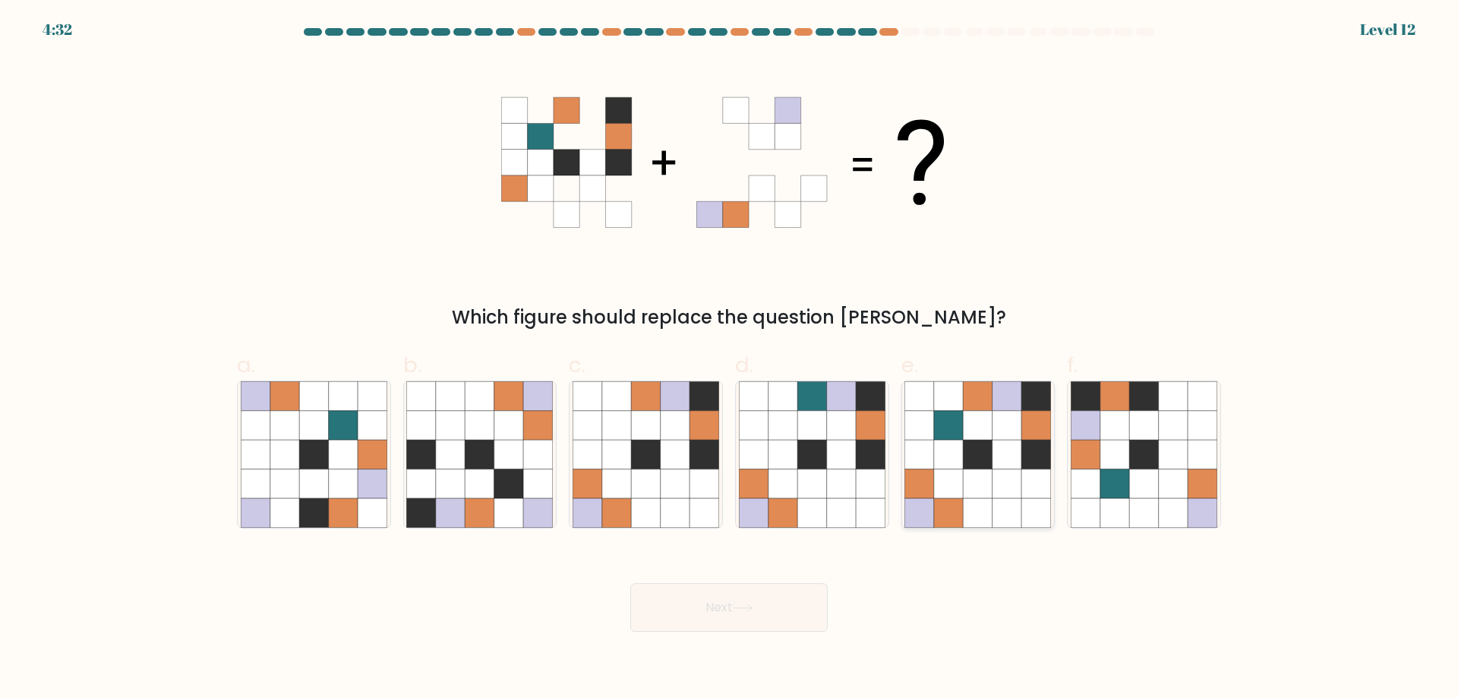
click at [1018, 491] on icon at bounding box center [1007, 483] width 29 height 29
click at [730, 359] on input "e." at bounding box center [729, 354] width 1 height 10
radio input "true"
click at [767, 606] on button "Next" at bounding box center [728, 607] width 197 height 49
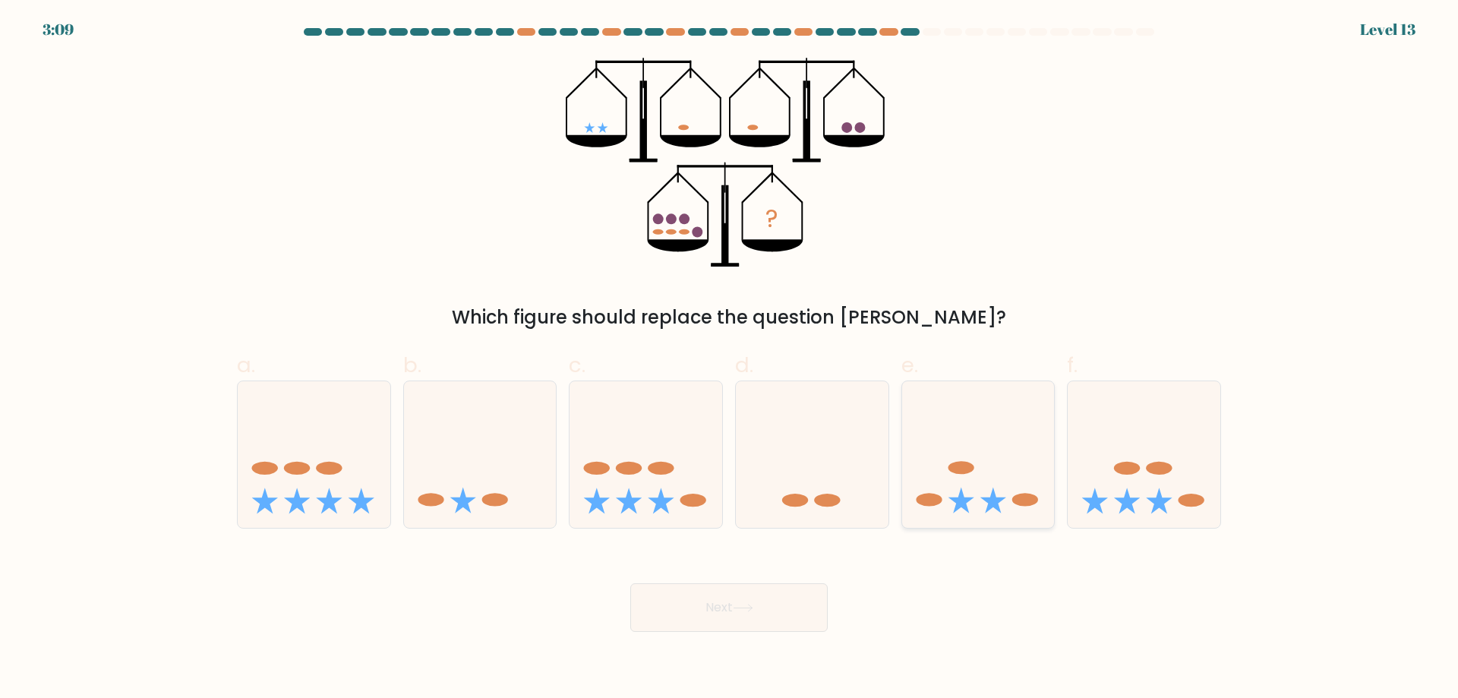
click at [905, 440] on icon at bounding box center [978, 454] width 153 height 126
click at [730, 359] on input "e." at bounding box center [729, 354] width 1 height 10
radio input "true"
click at [753, 593] on button "Next" at bounding box center [728, 607] width 197 height 49
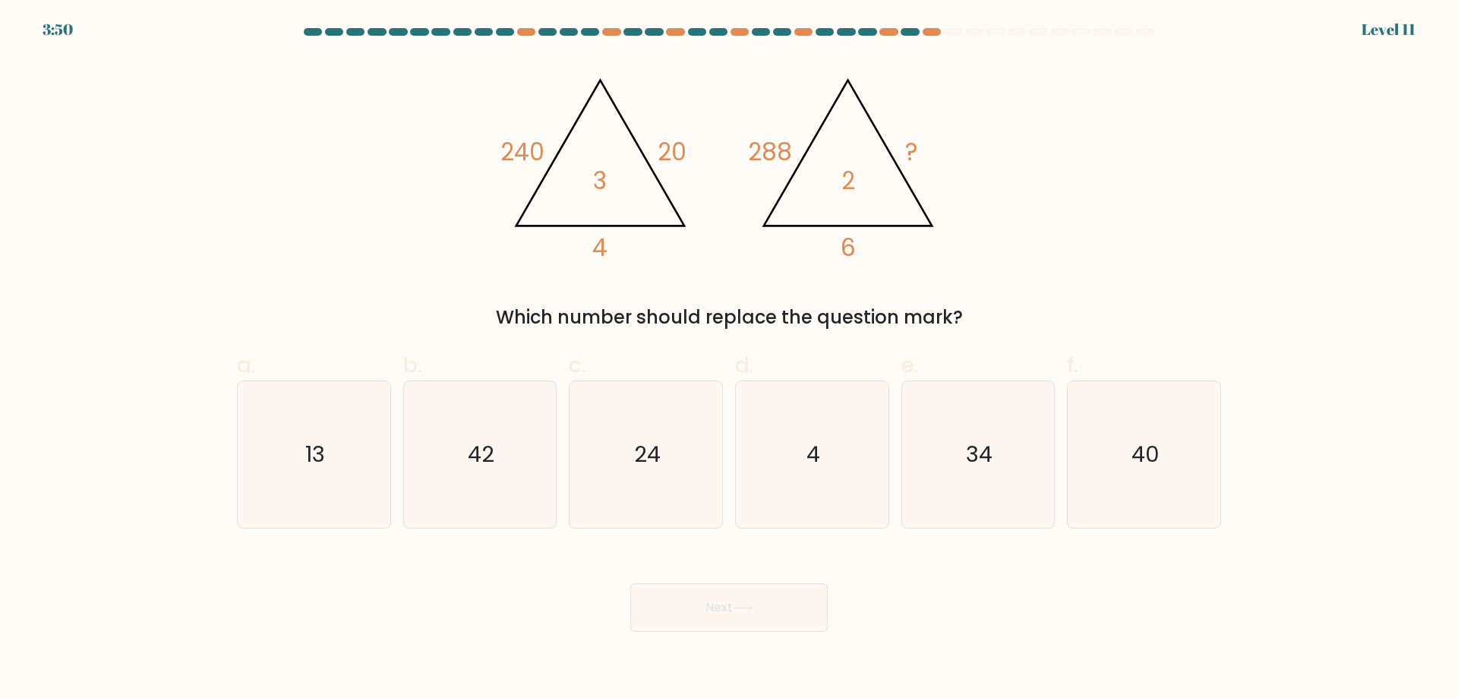
click at [849, 572] on div "Next" at bounding box center [729, 589] width 1003 height 85
click at [796, 622] on button "Next" at bounding box center [728, 607] width 197 height 49
click at [796, 618] on button "Next" at bounding box center [728, 607] width 197 height 49
click at [687, 430] on icon "24" at bounding box center [646, 454] width 147 height 147
click at [729, 359] on input "c. 24" at bounding box center [729, 354] width 1 height 10
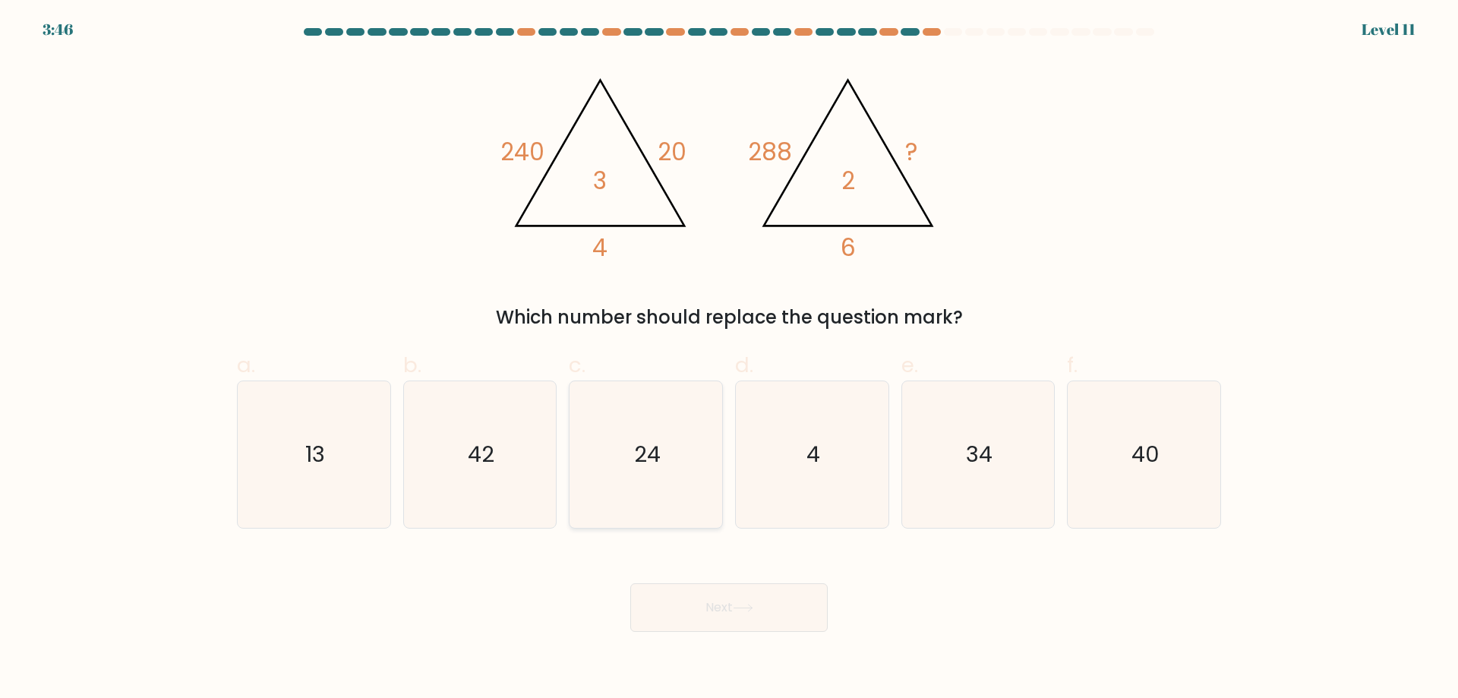
radio input "true"
click at [849, 381] on div "4" at bounding box center [812, 455] width 154 height 148
click at [730, 359] on input "d. 4" at bounding box center [729, 354] width 1 height 10
radio input "true"
click at [759, 623] on button "Next" at bounding box center [728, 607] width 197 height 49
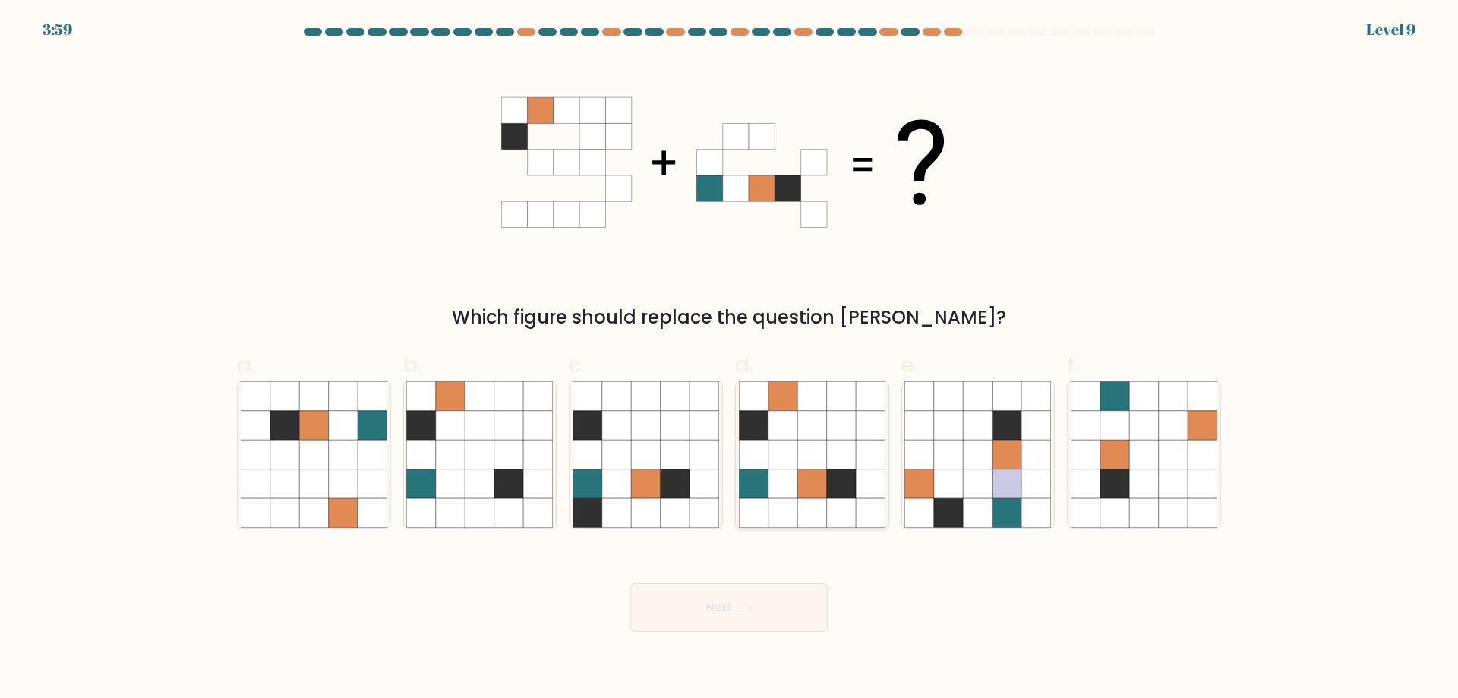
click at [840, 491] on icon at bounding box center [841, 483] width 29 height 29
click at [730, 359] on input "d." at bounding box center [729, 354] width 1 height 10
radio input "true"
click at [786, 627] on button "Next" at bounding box center [728, 607] width 197 height 49
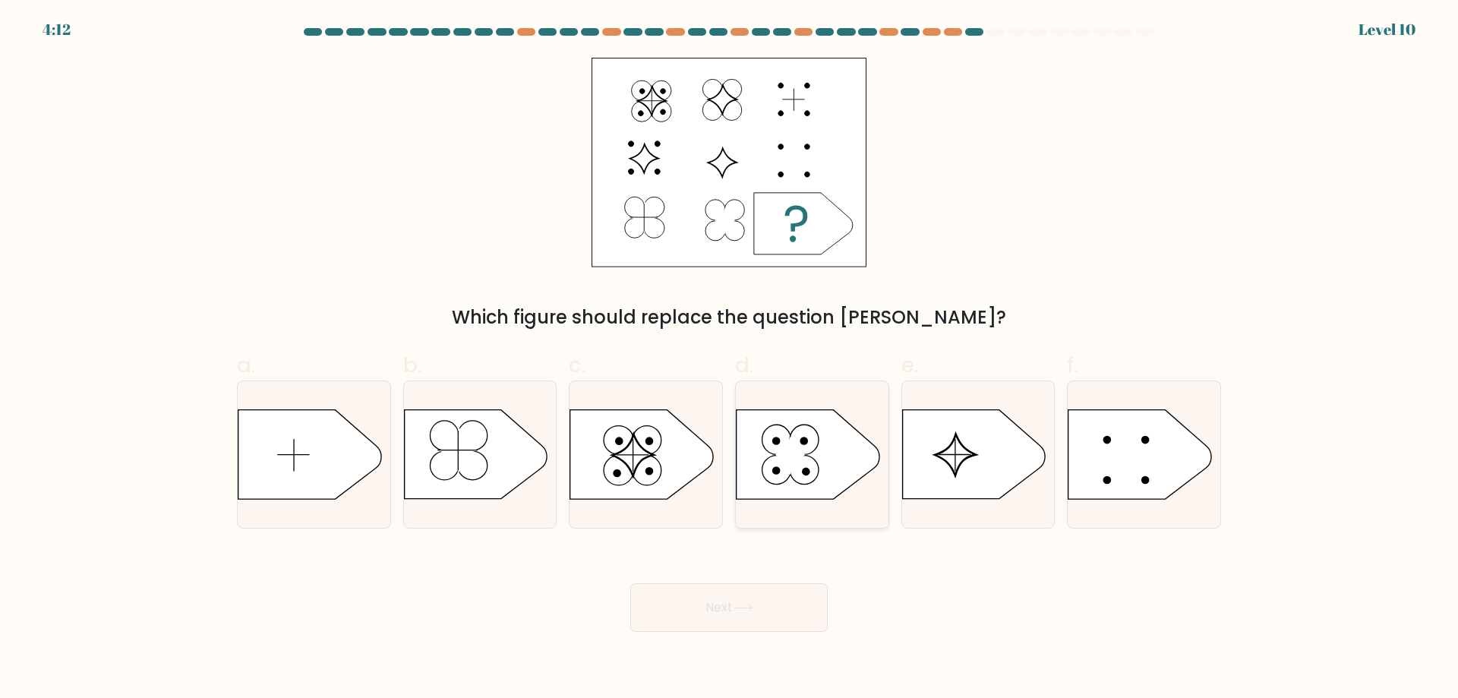
click at [847, 459] on icon at bounding box center [808, 454] width 143 height 89
click at [730, 359] on input "d." at bounding box center [729, 354] width 1 height 10
radio input "true"
click at [756, 626] on button "Next" at bounding box center [728, 607] width 197 height 49
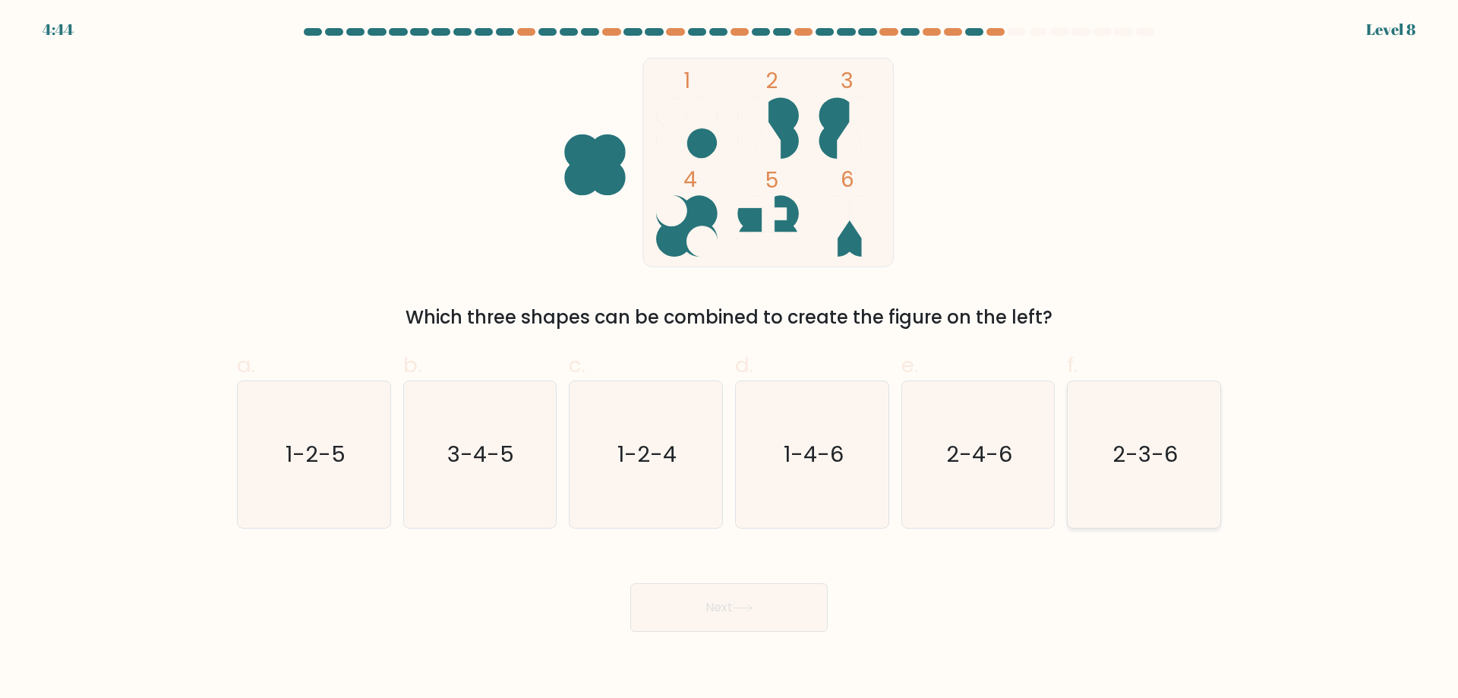
click at [1176, 495] on icon "2-3-6" at bounding box center [1144, 454] width 147 height 147
click at [730, 359] on input "f. 2-3-6" at bounding box center [729, 354] width 1 height 10
radio input "true"
click at [746, 614] on button "Next" at bounding box center [728, 607] width 197 height 49
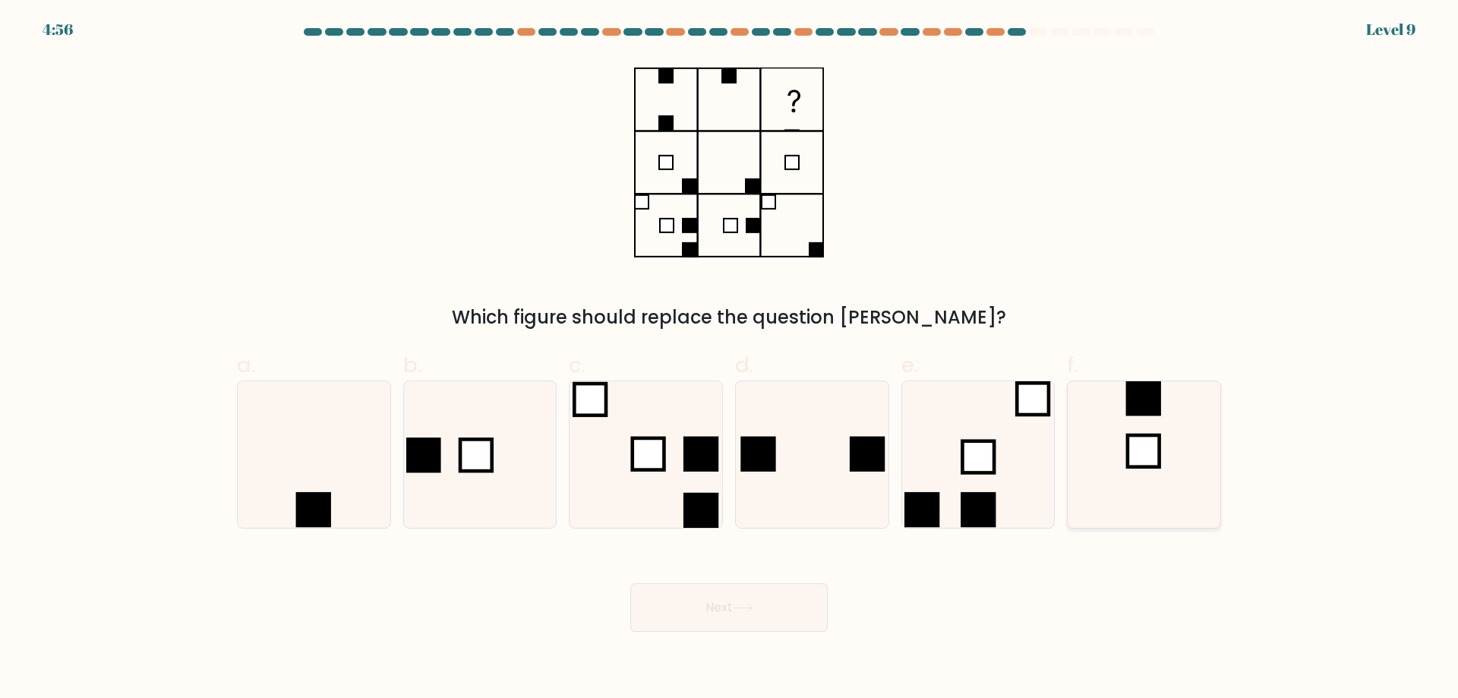
click at [1121, 439] on icon at bounding box center [1144, 454] width 147 height 147
click at [730, 359] on input "f." at bounding box center [729, 354] width 1 height 10
radio input "true"
click at [779, 613] on button "Next" at bounding box center [728, 607] width 197 height 49
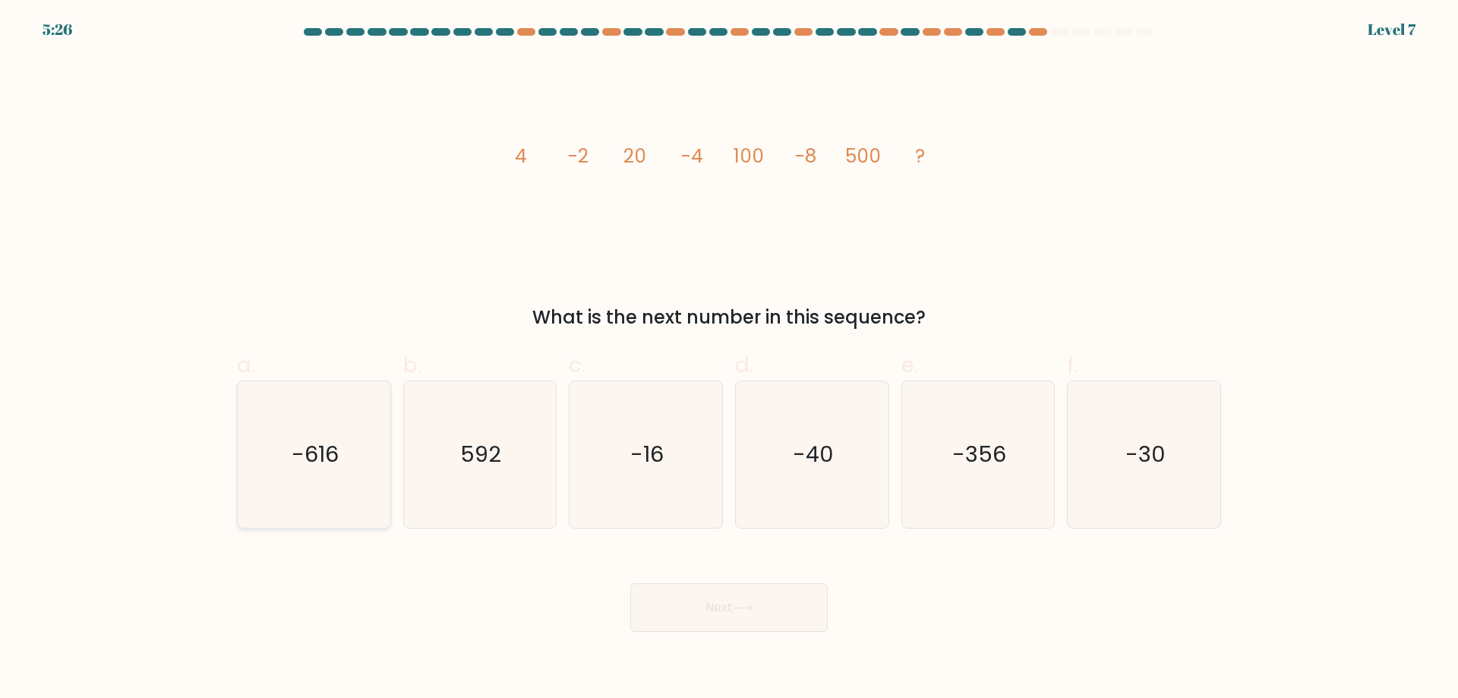
click at [343, 475] on icon "-616" at bounding box center [314, 454] width 147 height 147
click at [729, 359] on input "a. -616" at bounding box center [729, 354] width 1 height 10
radio input "true"
click at [753, 605] on icon at bounding box center [743, 608] width 21 height 8
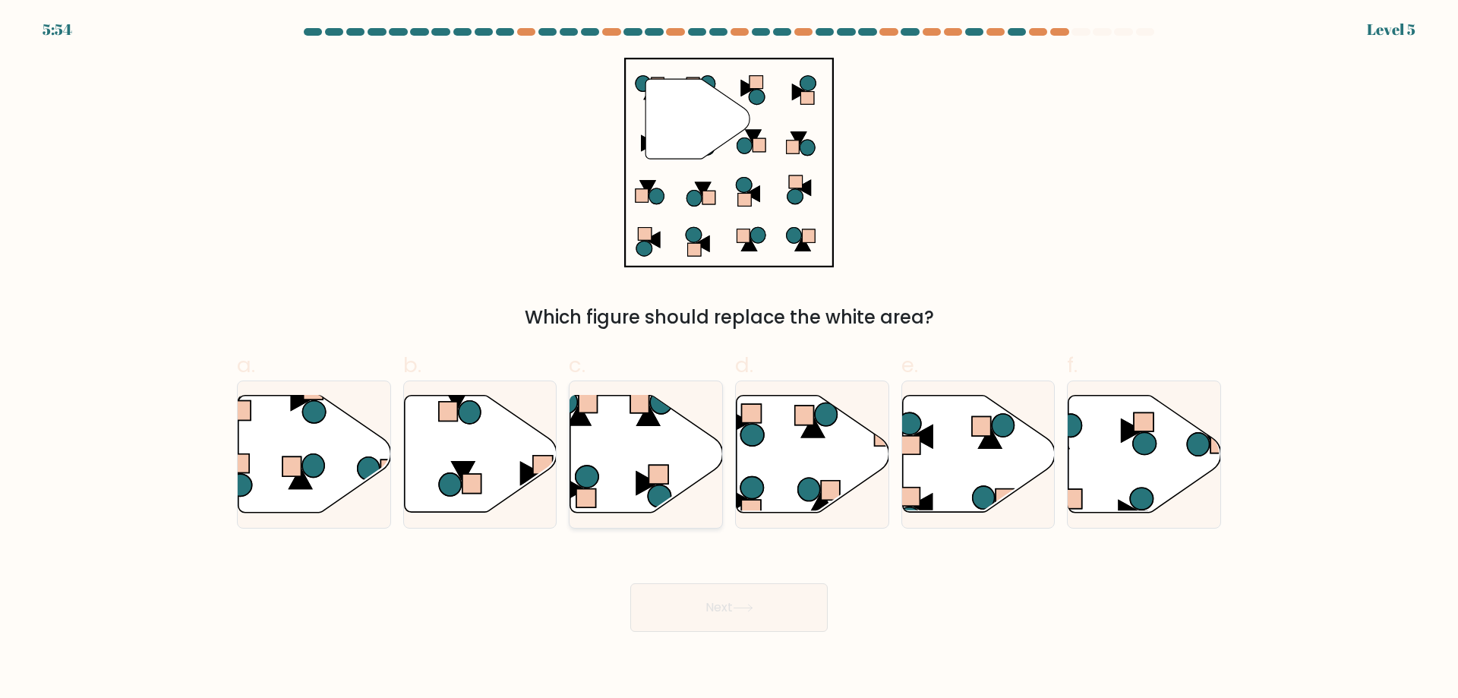
click at [665, 412] on icon at bounding box center [661, 402] width 22 height 24
click at [729, 359] on input "c." at bounding box center [729, 354] width 1 height 10
radio input "true"
click at [789, 618] on button "Next" at bounding box center [728, 607] width 197 height 49
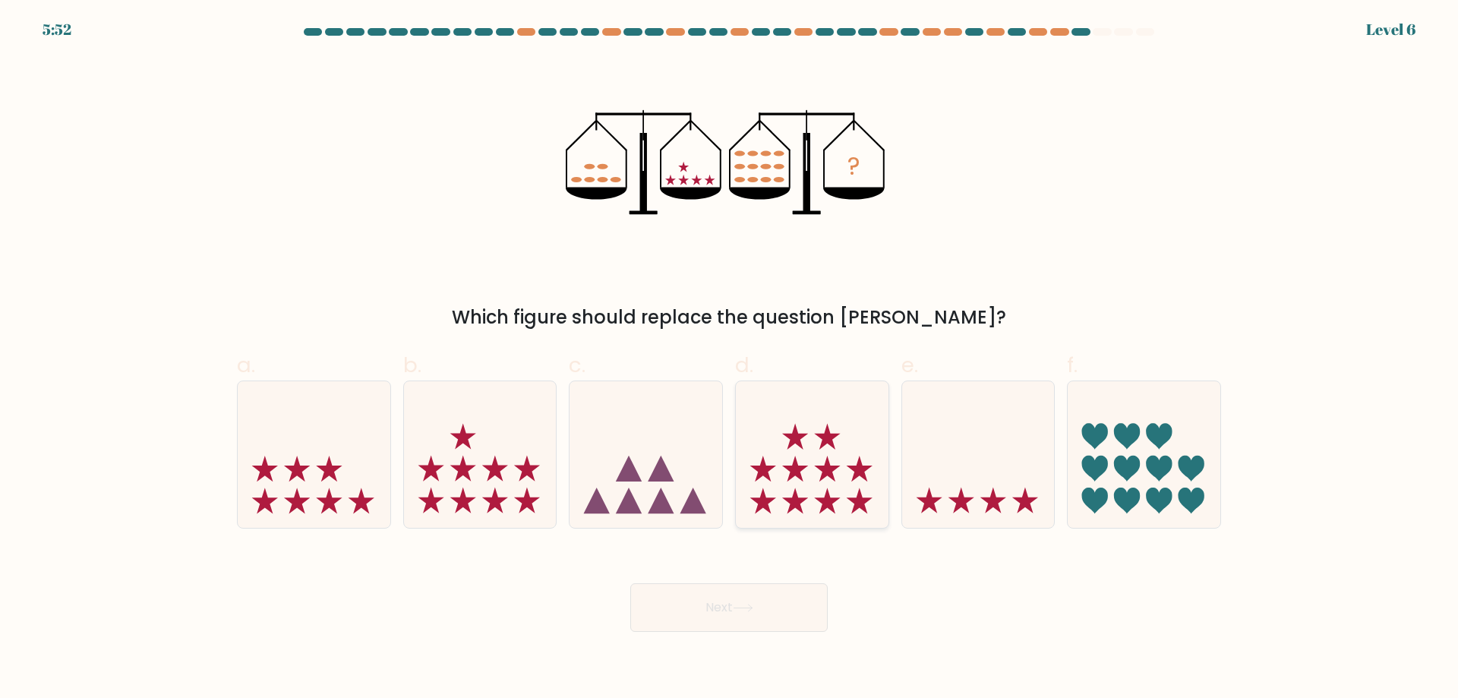
click at [790, 431] on icon at bounding box center [812, 454] width 153 height 126
click at [730, 359] on input "d." at bounding box center [729, 354] width 1 height 10
radio input "true"
click at [705, 627] on button "Next" at bounding box center [728, 607] width 197 height 49
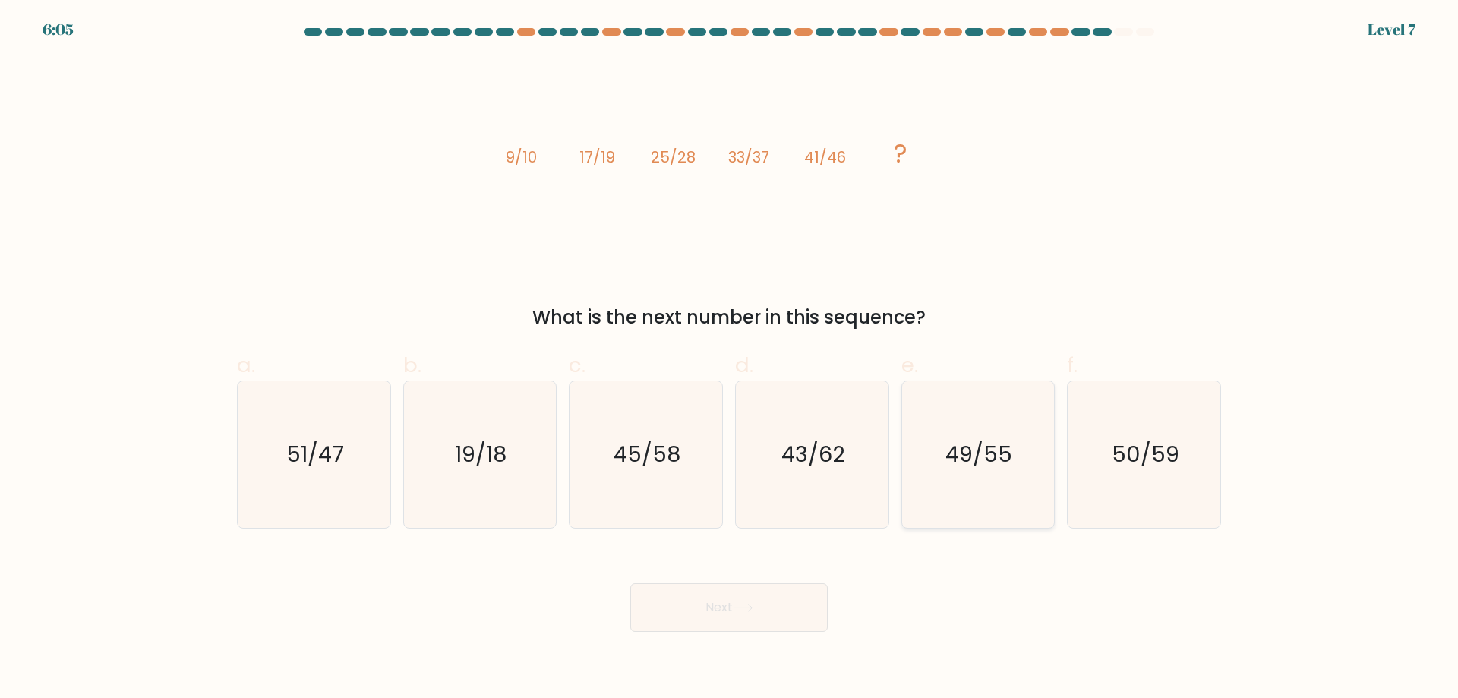
click at [1024, 414] on icon "49/55" at bounding box center [978, 454] width 147 height 147
click at [730, 359] on input "e. 49/55" at bounding box center [729, 354] width 1 height 10
radio input "true"
click at [727, 605] on button "Next" at bounding box center [728, 607] width 197 height 49
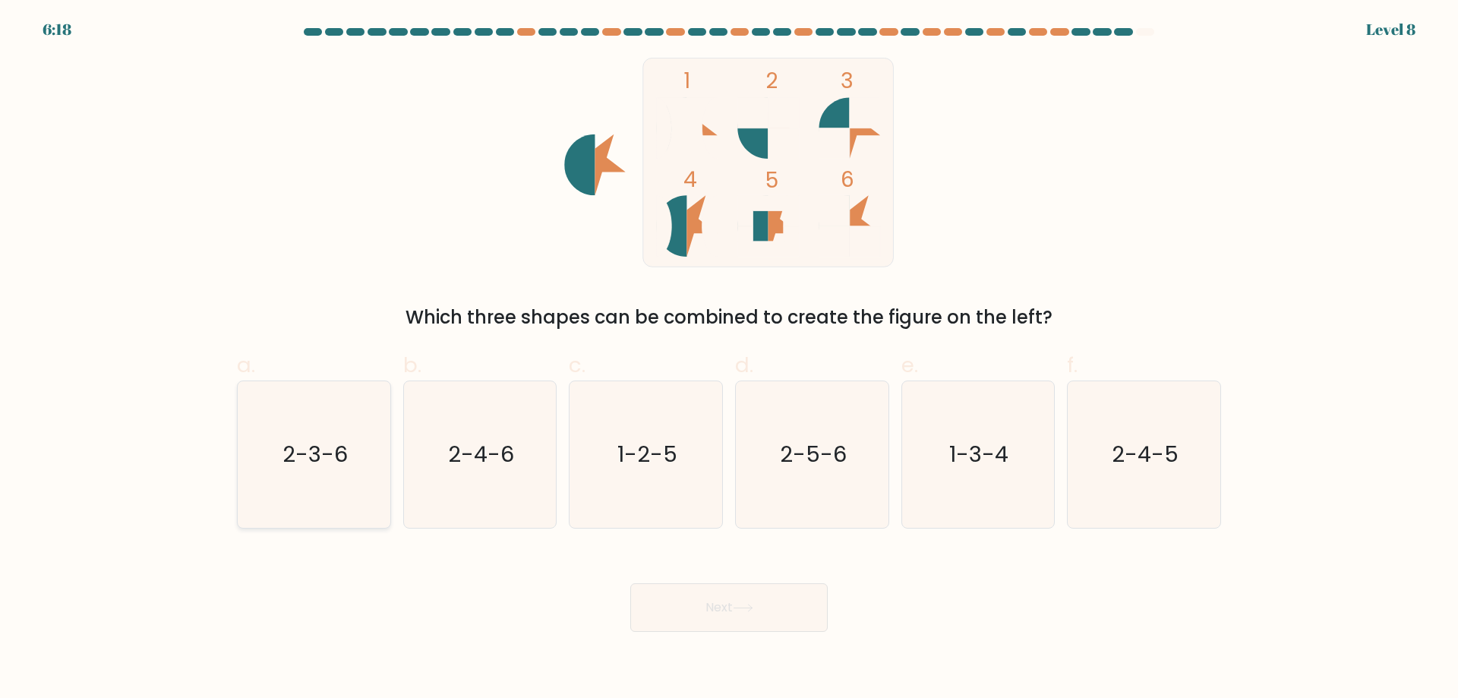
click at [354, 505] on icon "2-3-6" at bounding box center [314, 454] width 147 height 147
click at [729, 359] on input "a. 2-3-6" at bounding box center [729, 354] width 1 height 10
radio input "true"
click at [813, 608] on button "Next" at bounding box center [728, 607] width 197 height 49
click at [692, 604] on button "Next" at bounding box center [728, 607] width 197 height 49
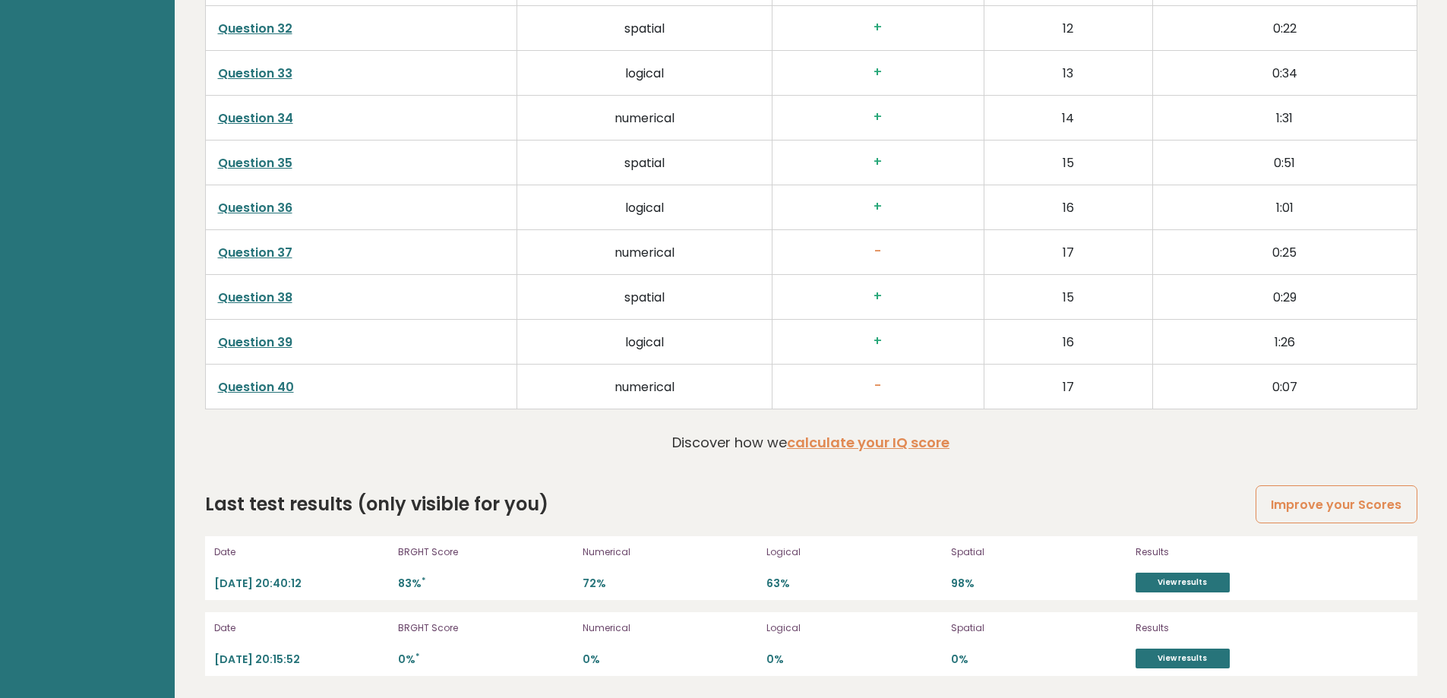
scroll to position [3934, 0]
click at [1200, 577] on link "View results" at bounding box center [1182, 582] width 94 height 20
click at [1203, 578] on link "View results" at bounding box center [1182, 582] width 94 height 20
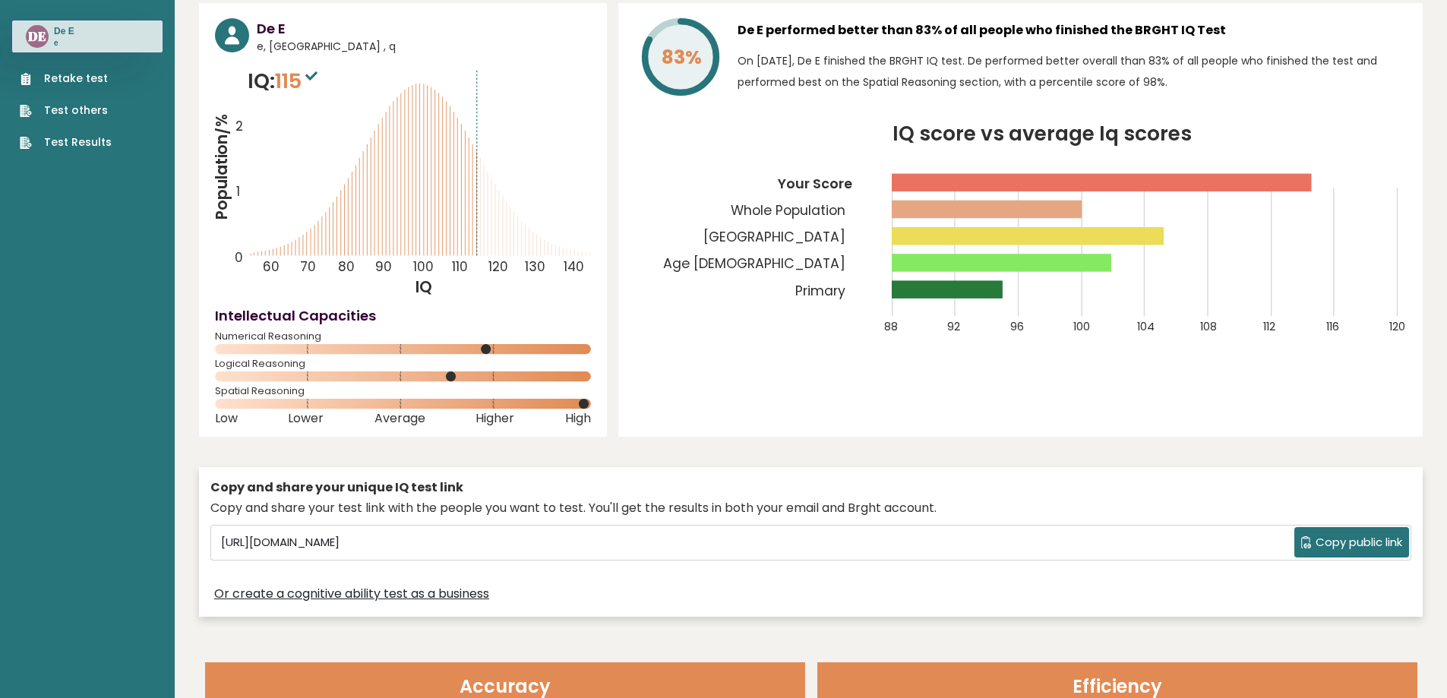
scroll to position [0, 0]
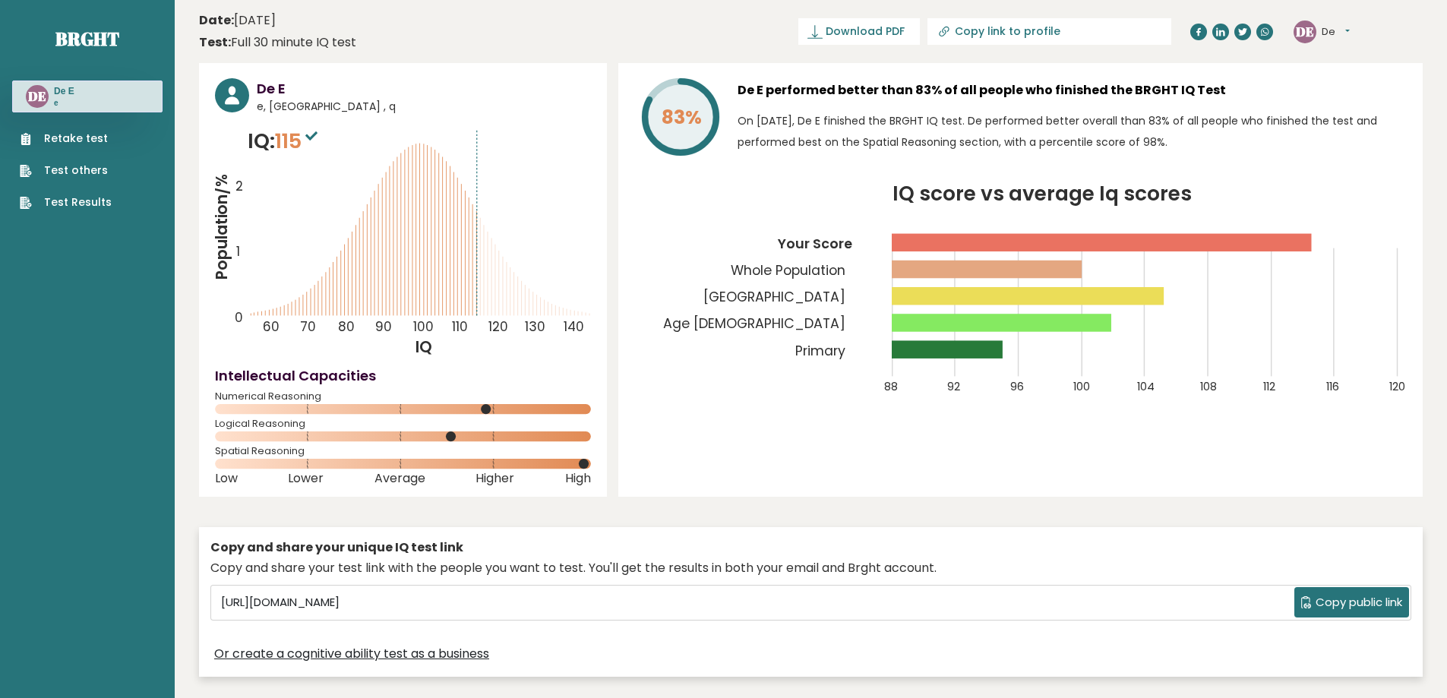
click at [492, 144] on icon "Population/% IQ 0 1 2 60 70 80 90 100 110 120 130 140" at bounding box center [403, 242] width 376 height 232
click at [371, 167] on icon "Population/% IQ 0 1 2 60 70 80 90 100 110 120 130 140" at bounding box center [403, 242] width 376 height 232
click at [532, 21] on header "Date: October 11, 2025 Test: Full 30 minute IQ test Download PDF Downloading...…" at bounding box center [811, 32] width 1224 height 48
click at [61, 88] on h3 "De E" at bounding box center [64, 91] width 21 height 12
click at [81, 141] on link "Retake test" at bounding box center [66, 139] width 92 height 16
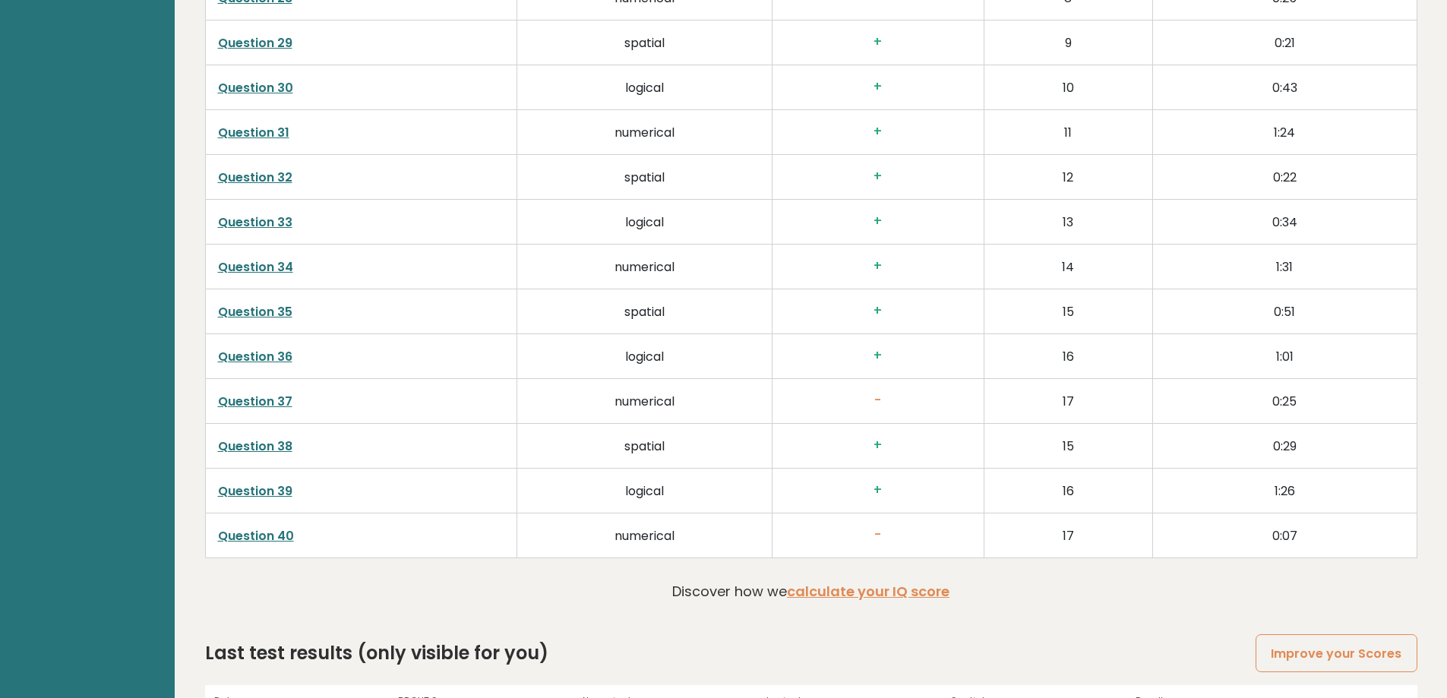
scroll to position [3934, 0]
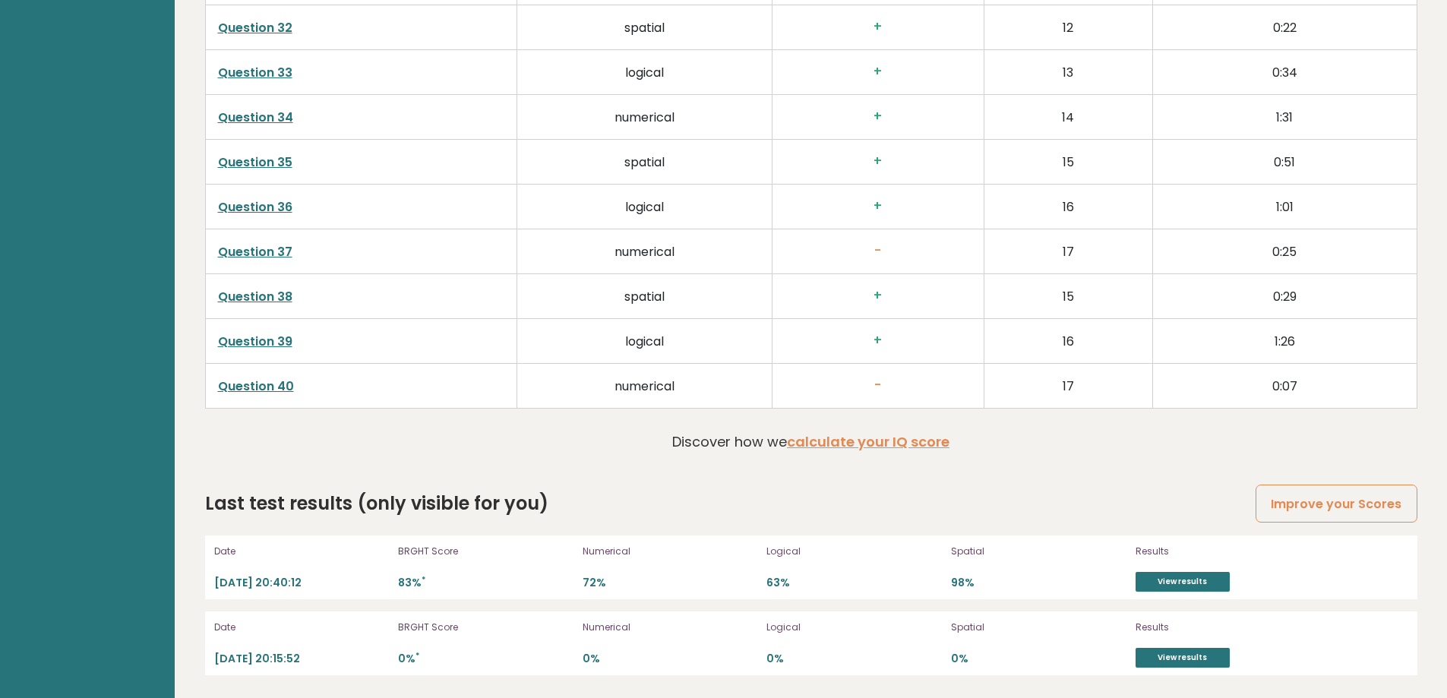
click at [248, 586] on p "2025-10-11 20:40:12" at bounding box center [301, 583] width 175 height 14
click at [1200, 588] on link "View results" at bounding box center [1182, 582] width 94 height 20
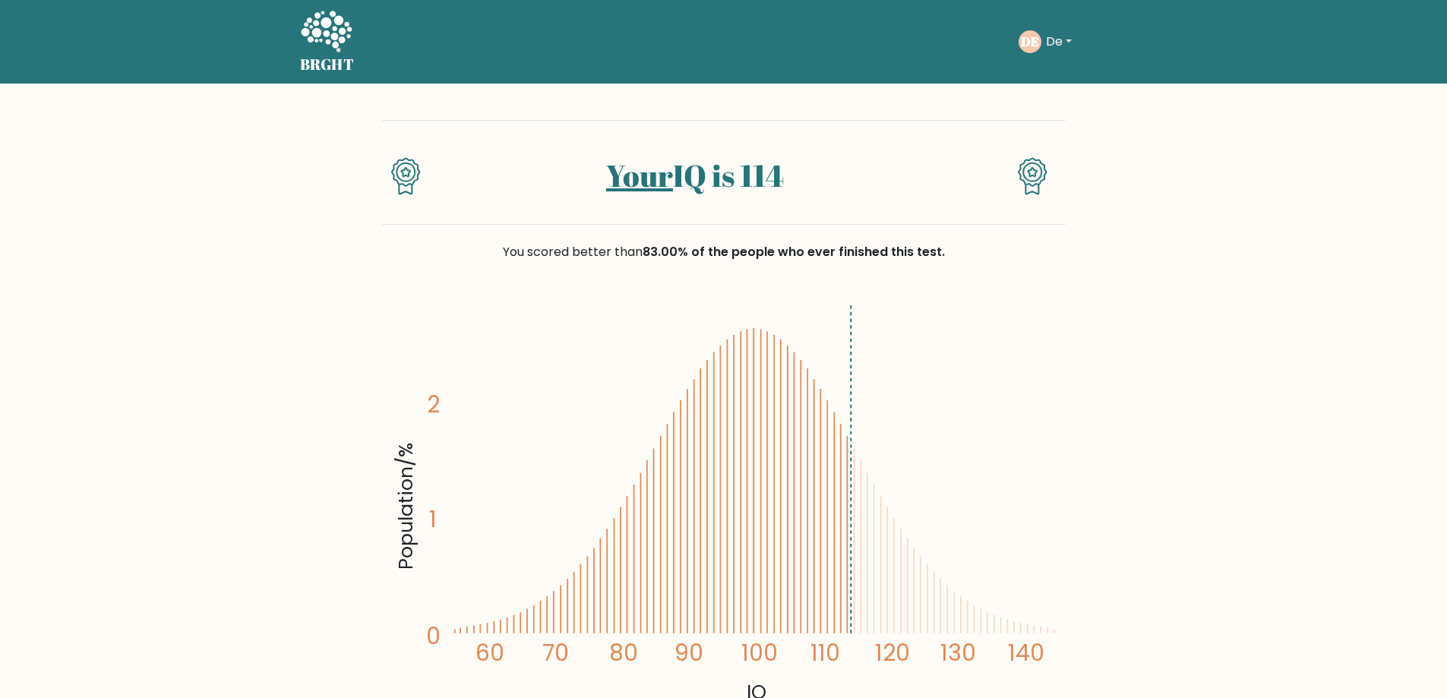
drag, startPoint x: 798, startPoint y: 175, endPoint x: 502, endPoint y: 193, distance: 296.7
click at [502, 193] on h1 "Your IQ is 114" at bounding box center [694, 175] width 494 height 36
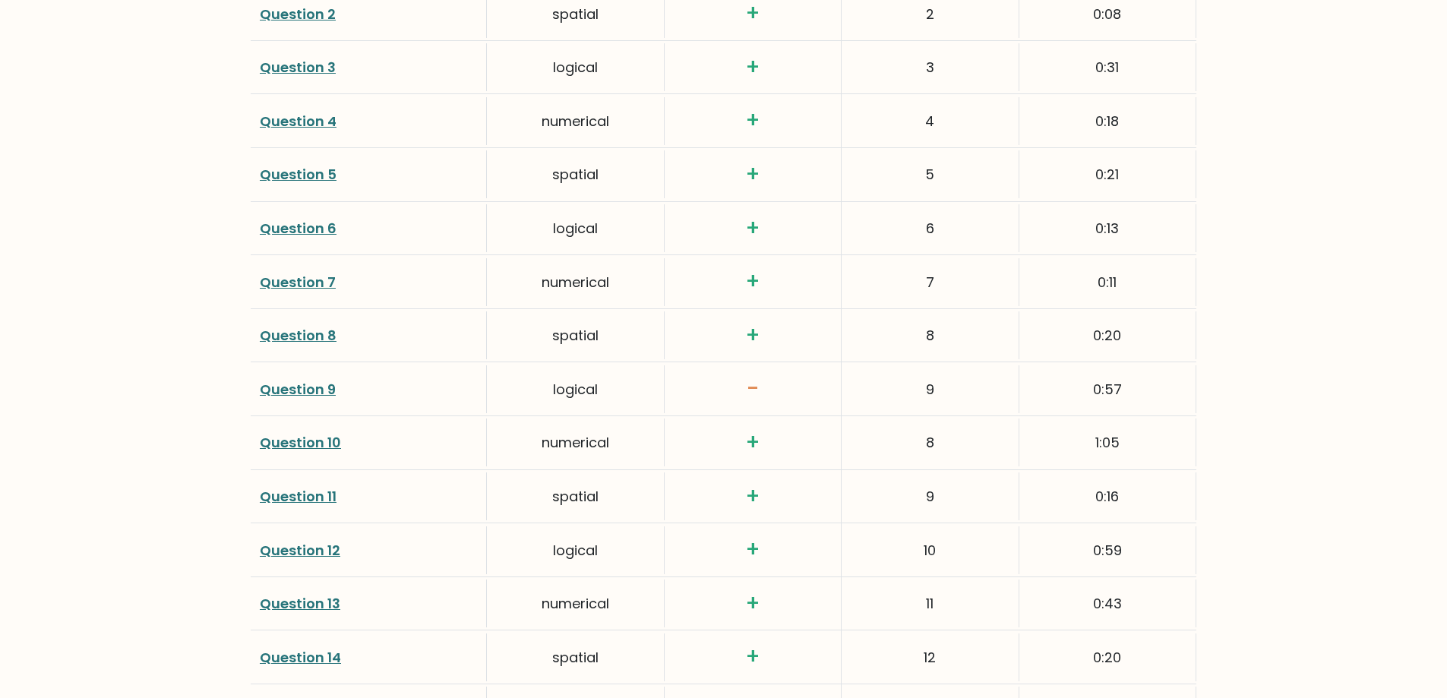
scroll to position [2279, 0]
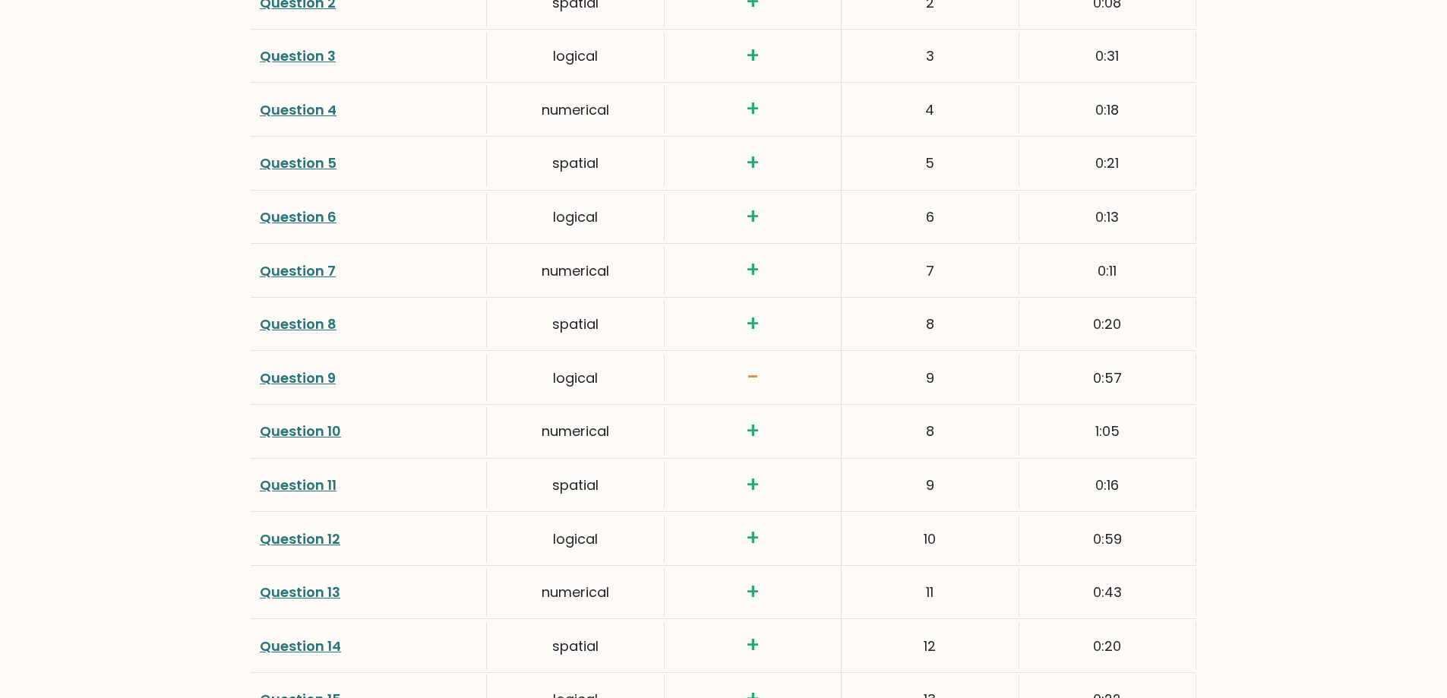
click at [327, 368] on link "Question 9" at bounding box center [298, 377] width 76 height 19
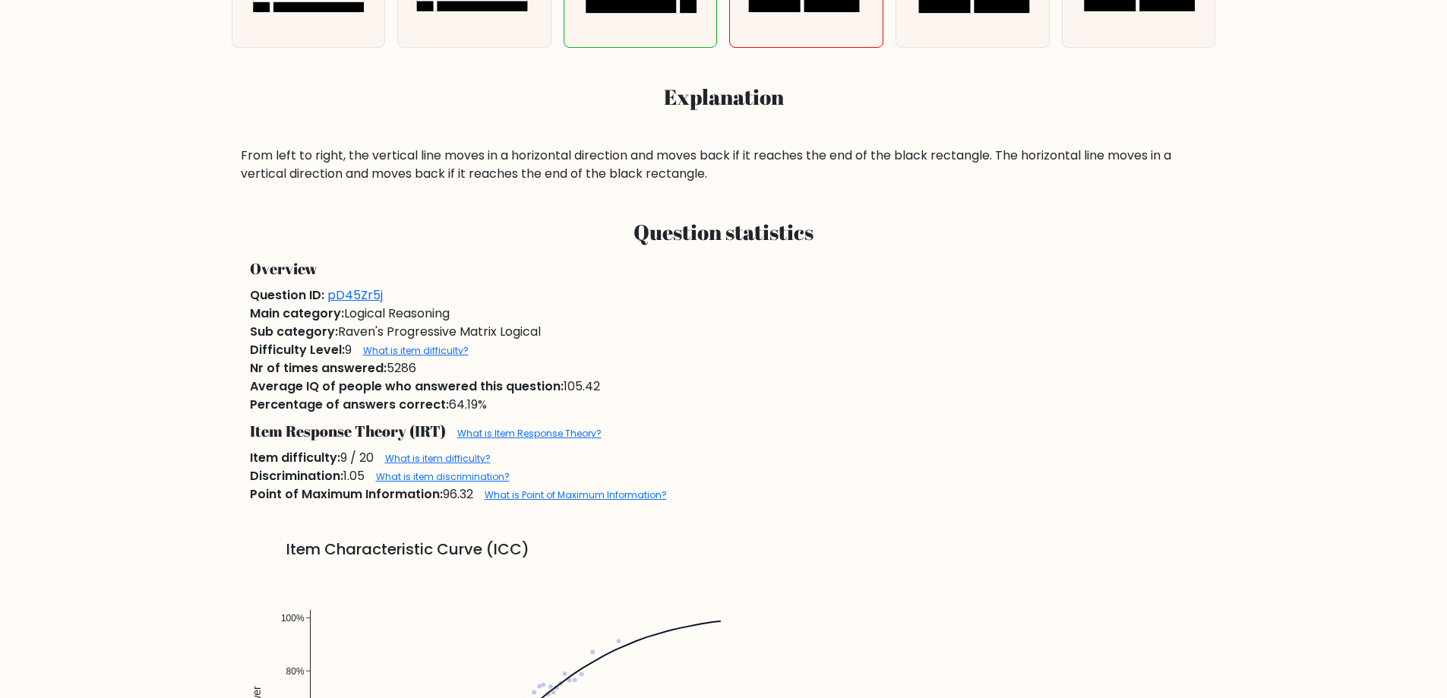
scroll to position [760, 0]
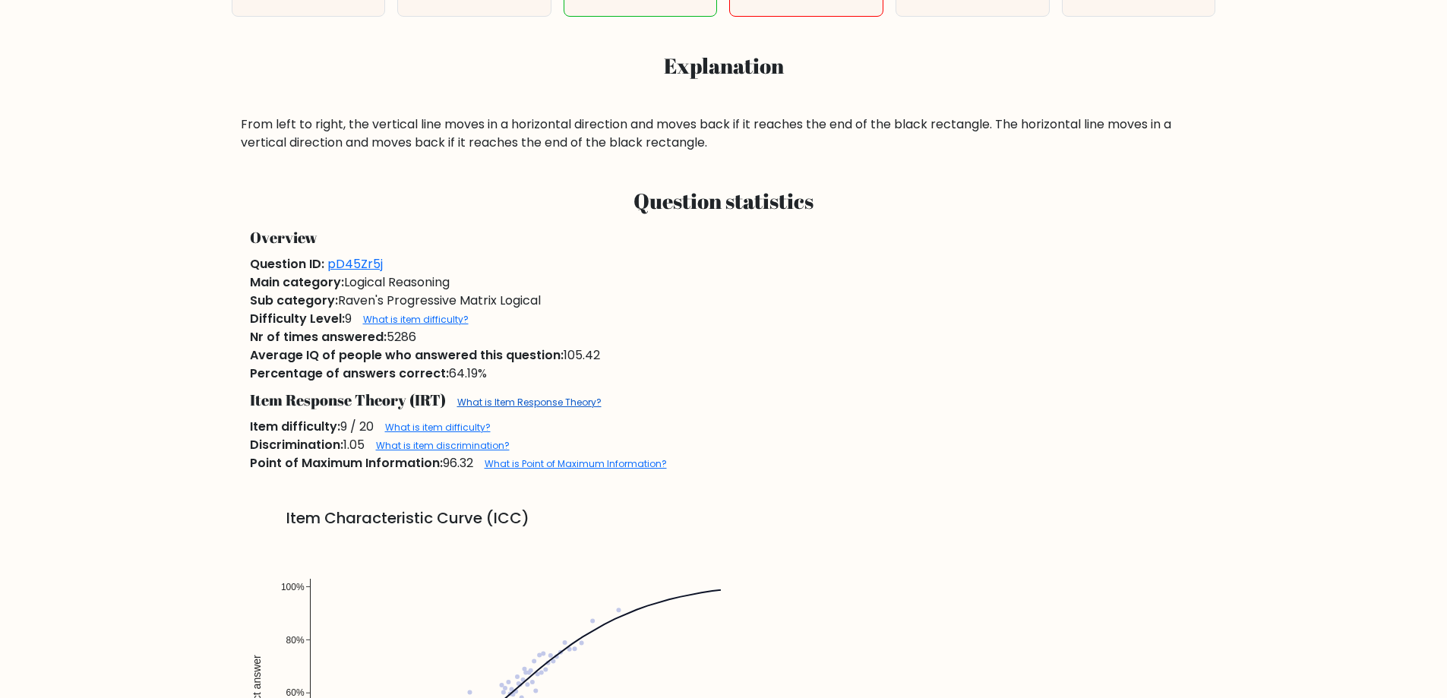
click at [578, 404] on link "What is Item Response Theory?" at bounding box center [529, 402] width 144 height 13
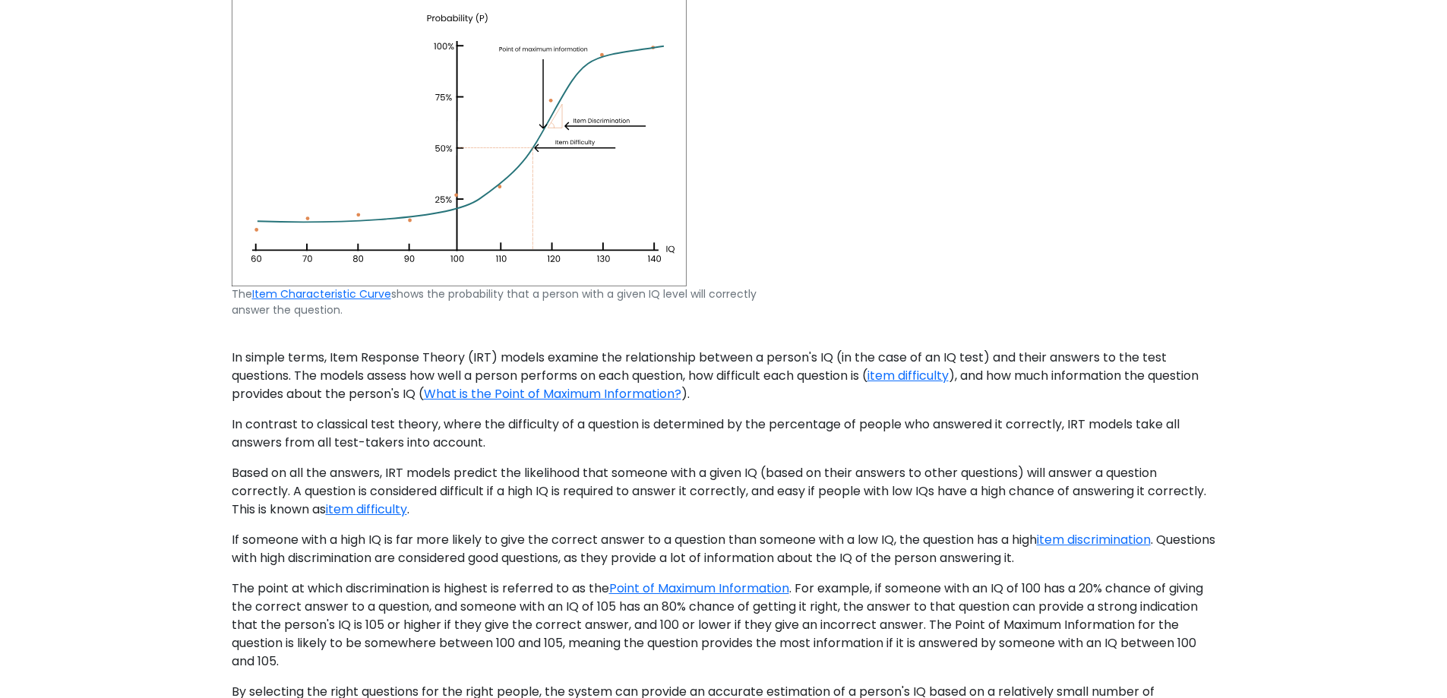
scroll to position [302, 0]
